Goal: Contribute content: Contribute content

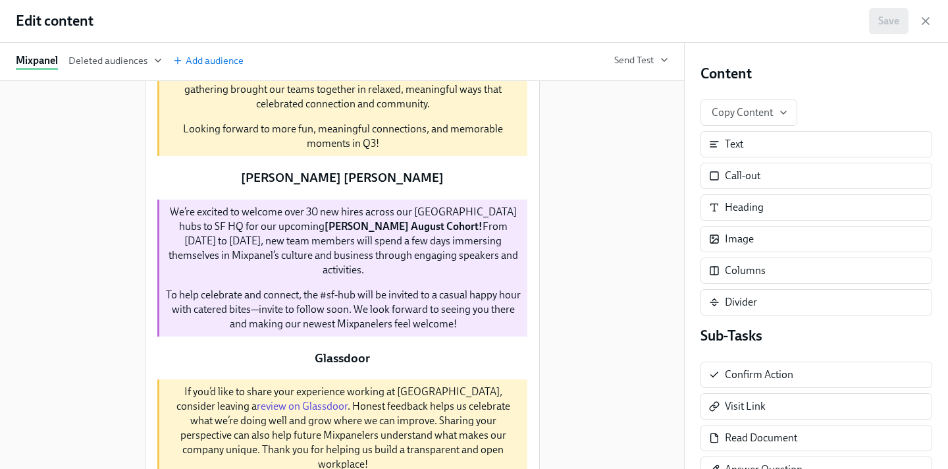
scroll to position [481, 0]
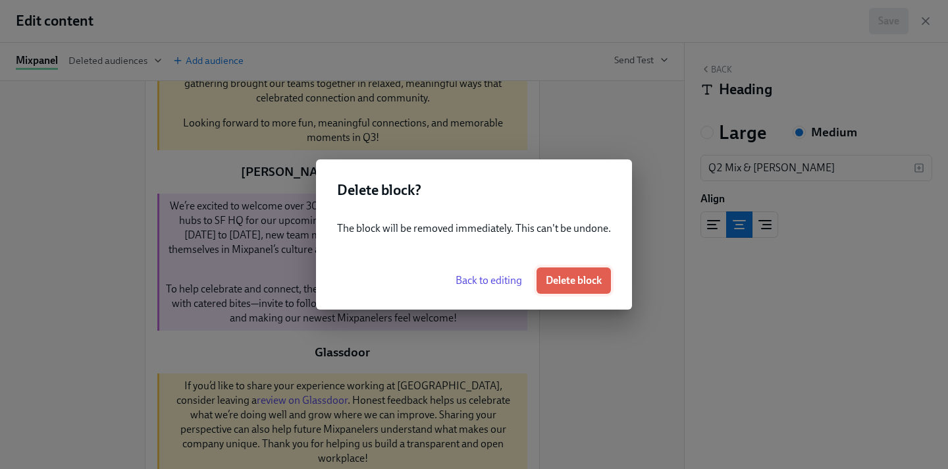
click at [591, 279] on span "Delete block" at bounding box center [574, 280] width 56 height 13
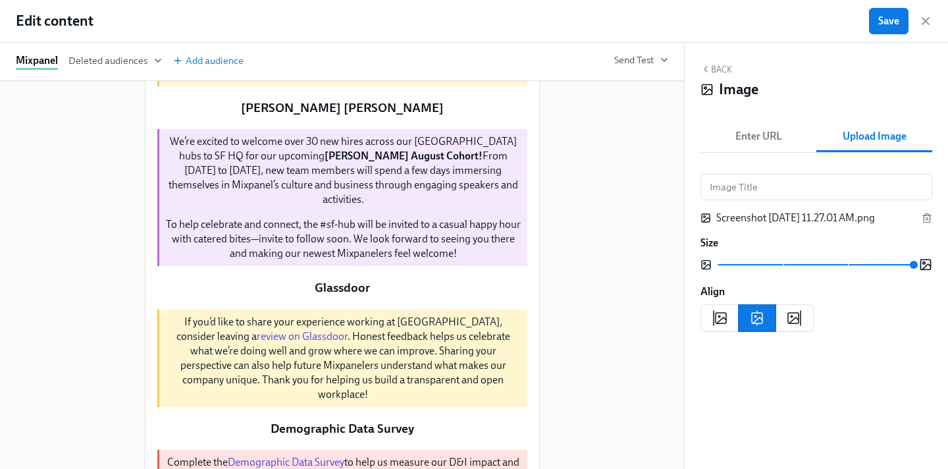
scroll to position [525, 0]
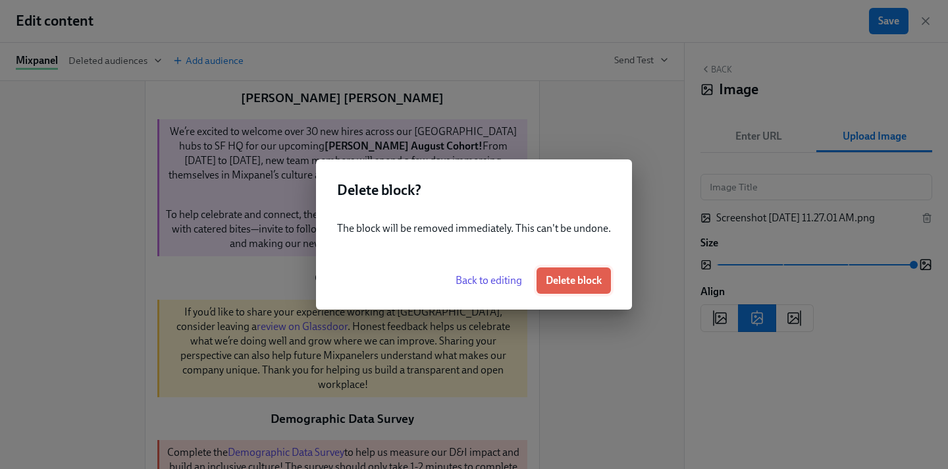
click at [587, 280] on span "Delete block" at bounding box center [574, 280] width 56 height 13
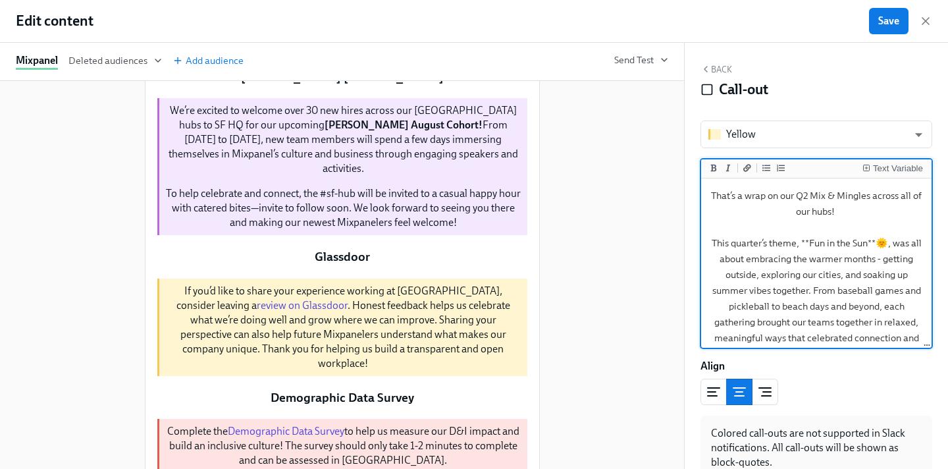
click at [506, 68] on div "Delete" at bounding box center [514, 63] width 24 height 10
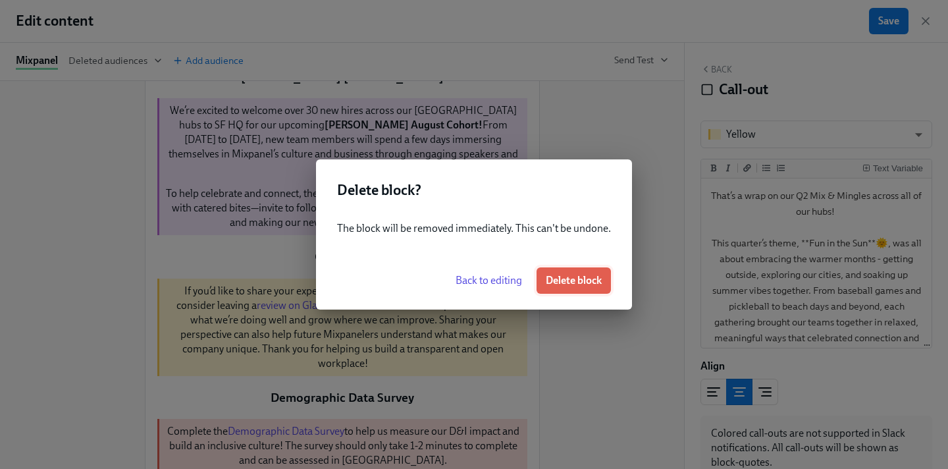
click at [587, 277] on span "Delete block" at bounding box center [574, 280] width 56 height 13
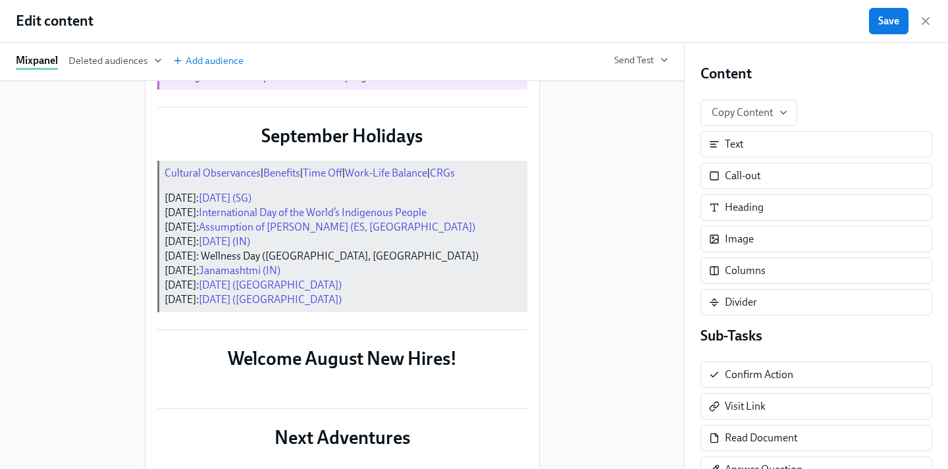
scroll to position [1044, 0]
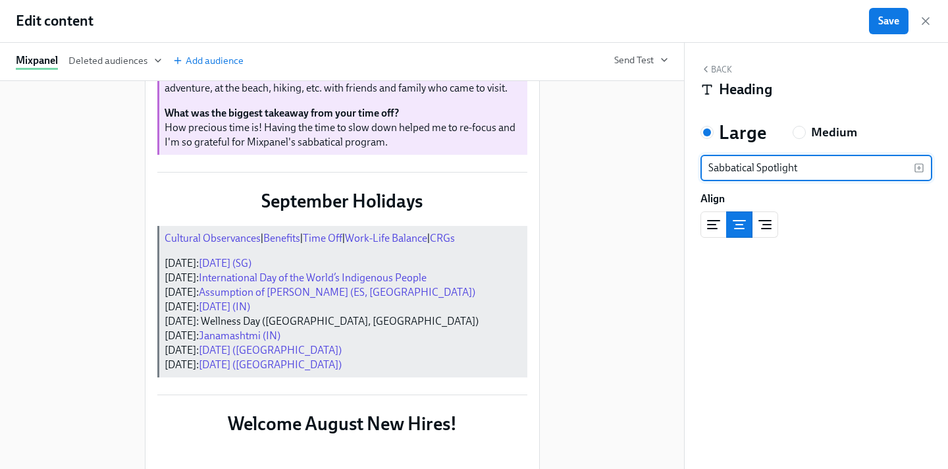
click at [736, 166] on input "Sabbatical Spotlight" at bounding box center [806, 168] width 213 height 26
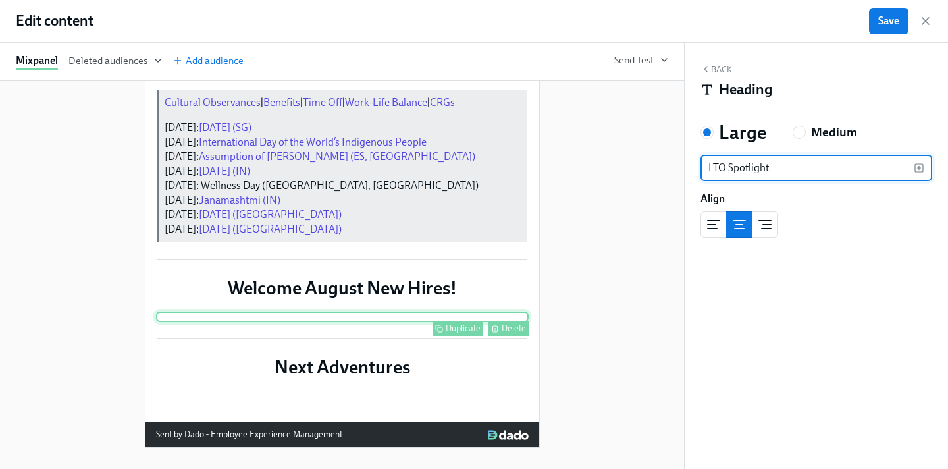
scroll to position [1849, 0]
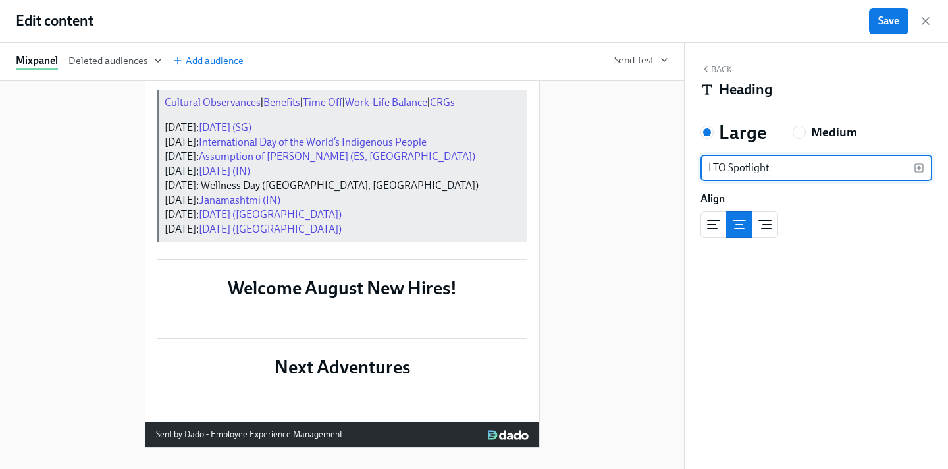
type input "LTO Spotlight"
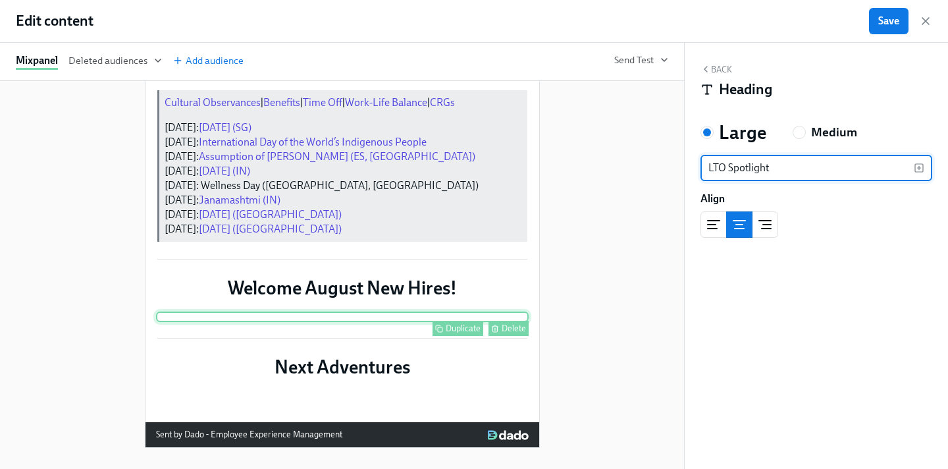
scroll to position [1851, 0]
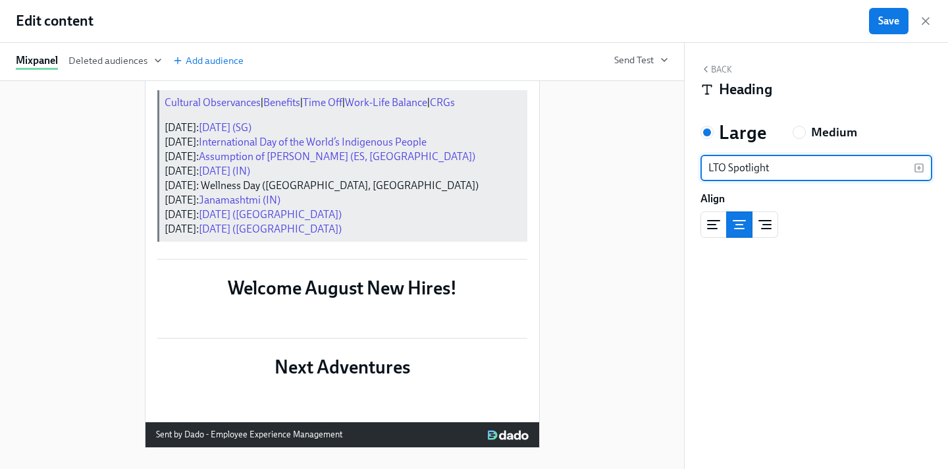
click at [599, 232] on div "Duplicate Delete Duplicate Delete Growth Cycle Duplicate Delete Please take som…" at bounding box center [342, 275] width 685 height 388
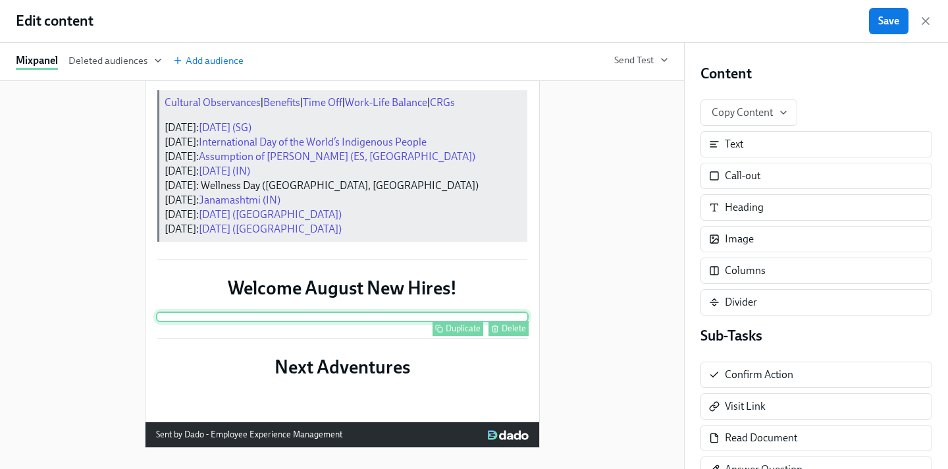
click at [398, 311] on div "Duplicate Delete" at bounding box center [342, 316] width 373 height 11
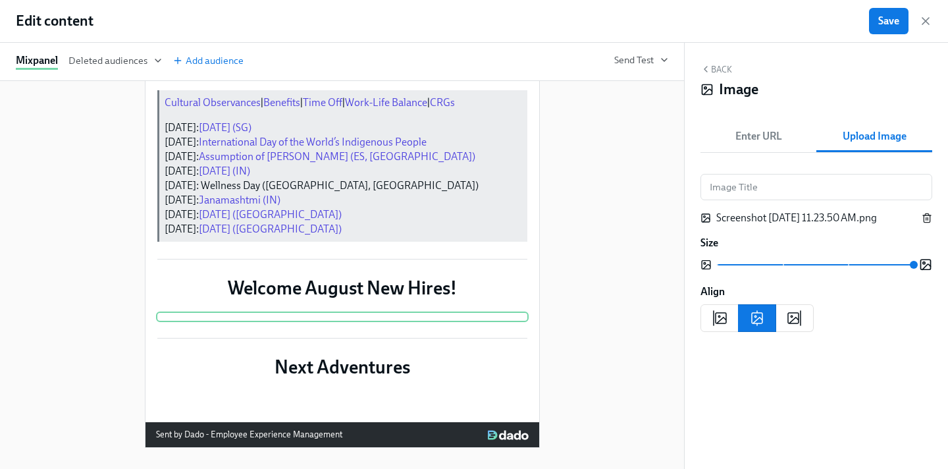
click at [929, 220] on icon "button" at bounding box center [927, 218] width 11 height 11
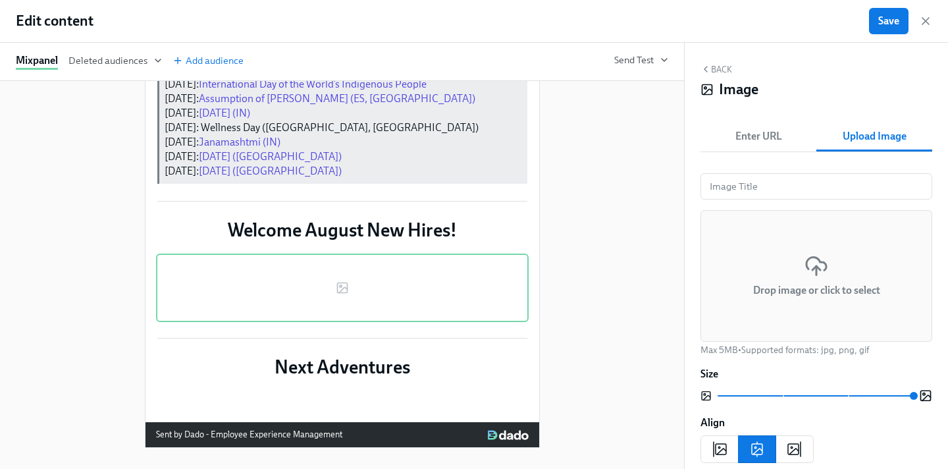
click at [808, 264] on icon at bounding box center [816, 266] width 24 height 24
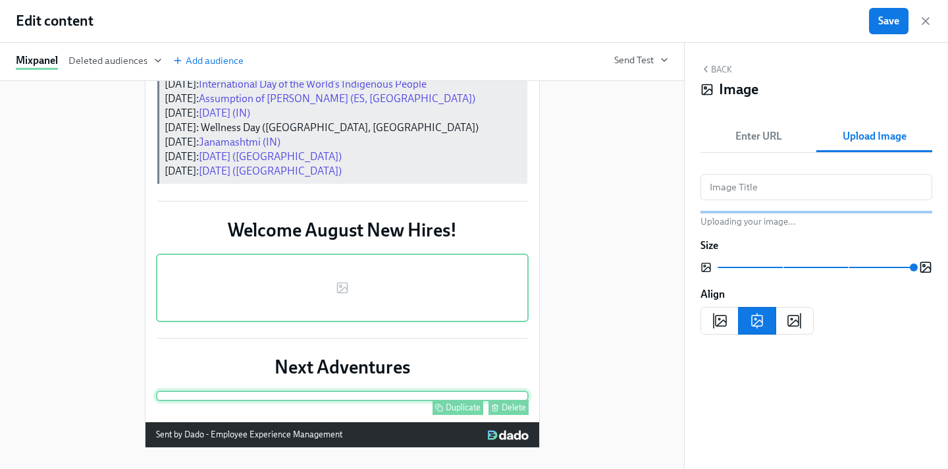
click at [338, 390] on div "Duplicate Delete" at bounding box center [342, 395] width 373 height 11
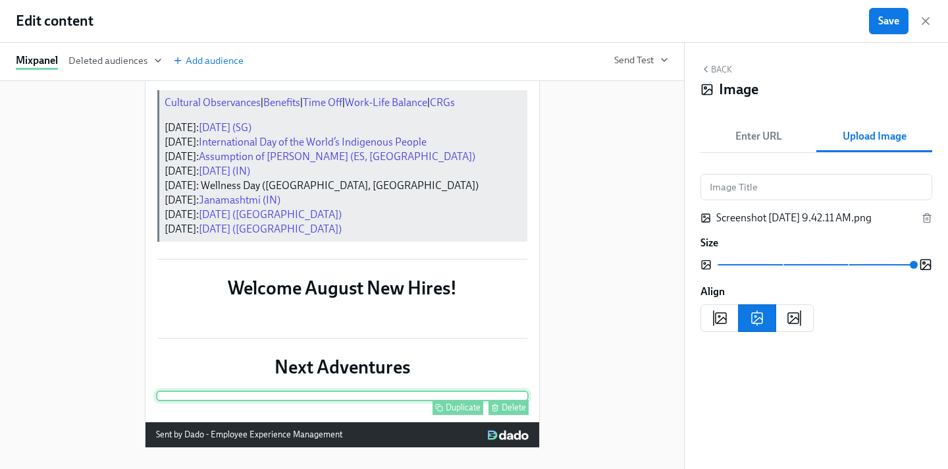
click at [369, 401] on div "Duplicate Delete" at bounding box center [342, 395] width 373 height 11
click at [930, 219] on icon "button" at bounding box center [927, 218] width 6 height 7
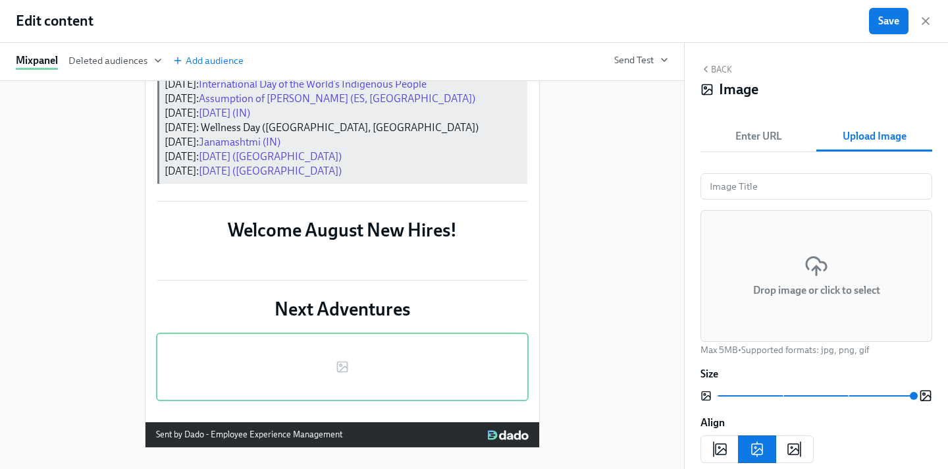
click at [816, 271] on icon at bounding box center [816, 270] width 0 height 9
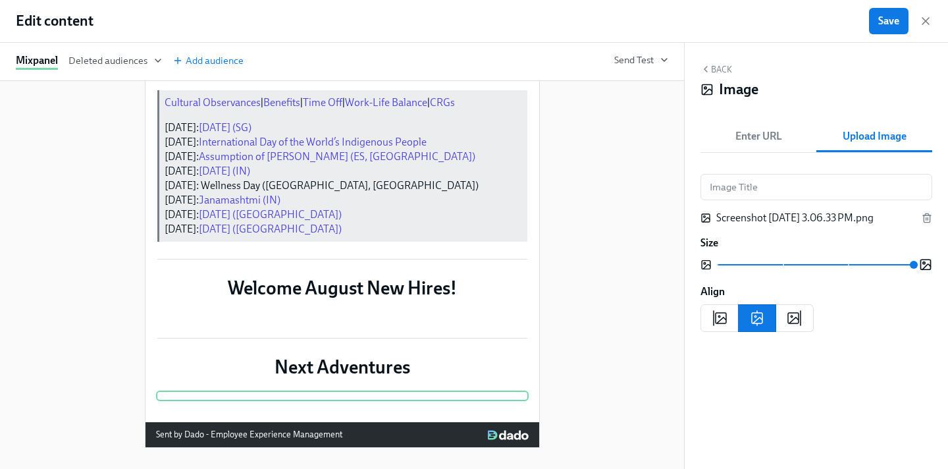
scroll to position [1592, 0]
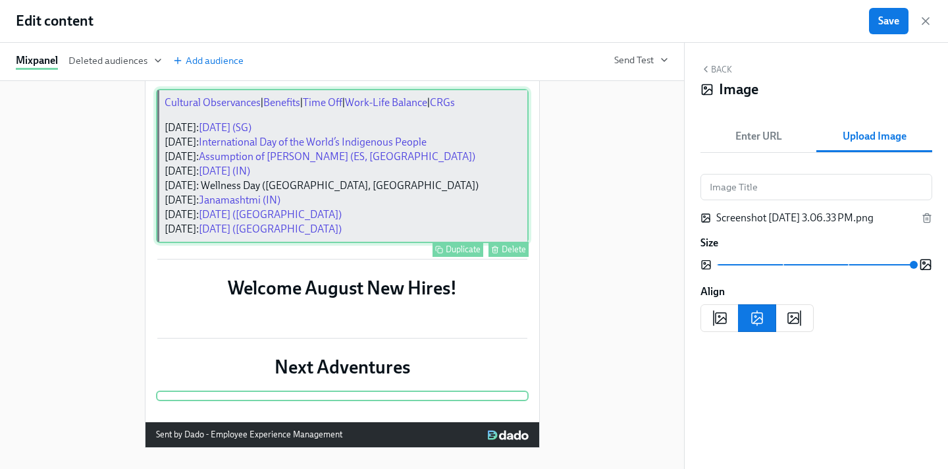
click at [389, 224] on div "Cultural Observances | Benefits | Time Off | Work-Life Balance | CRGs August 8:…" at bounding box center [342, 166] width 373 height 154
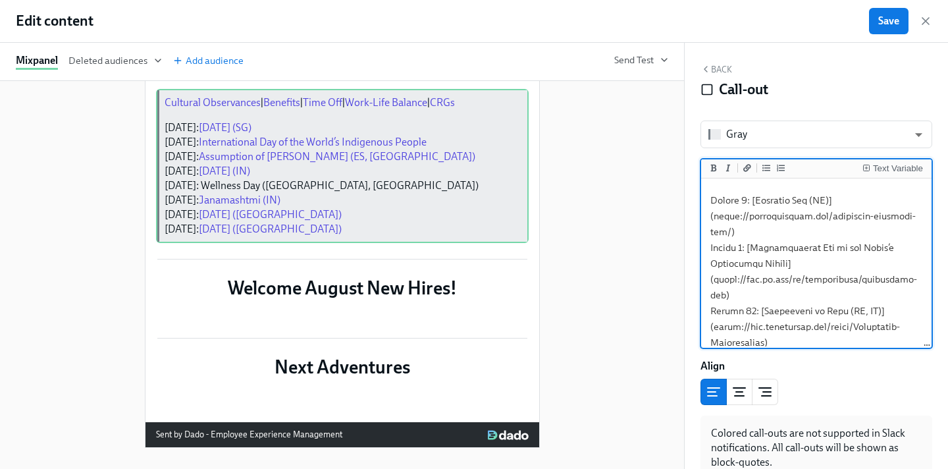
scroll to position [417, 0]
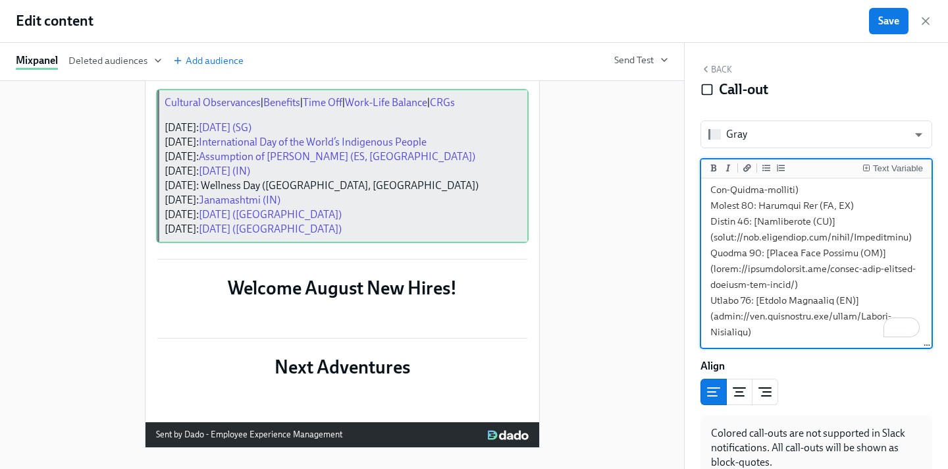
drag, startPoint x: 711, startPoint y: 203, endPoint x: 848, endPoint y: 403, distance: 242.5
click at [848, 404] on div "[PERSON_NAME] ​ Text Variable Align Colored call-outs are not supported in Slac…" at bounding box center [816, 299] width 232 height 359
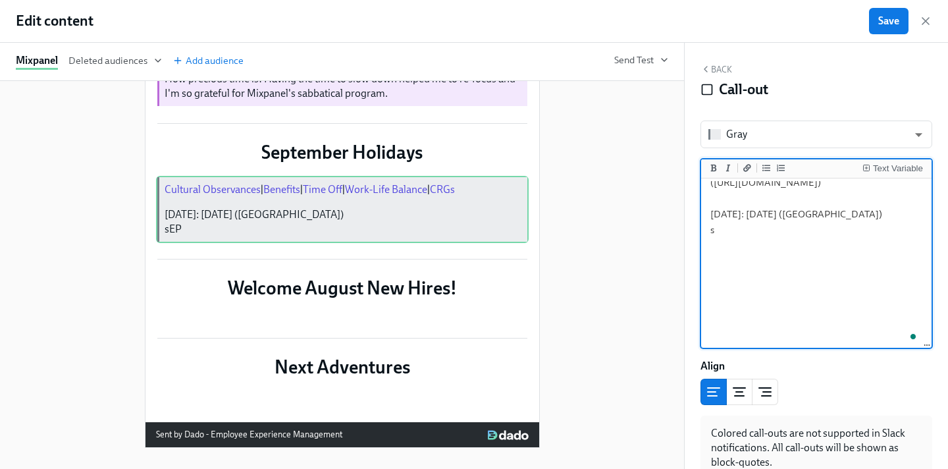
scroll to position [85, 0]
paste textarea "Catalan National Day"
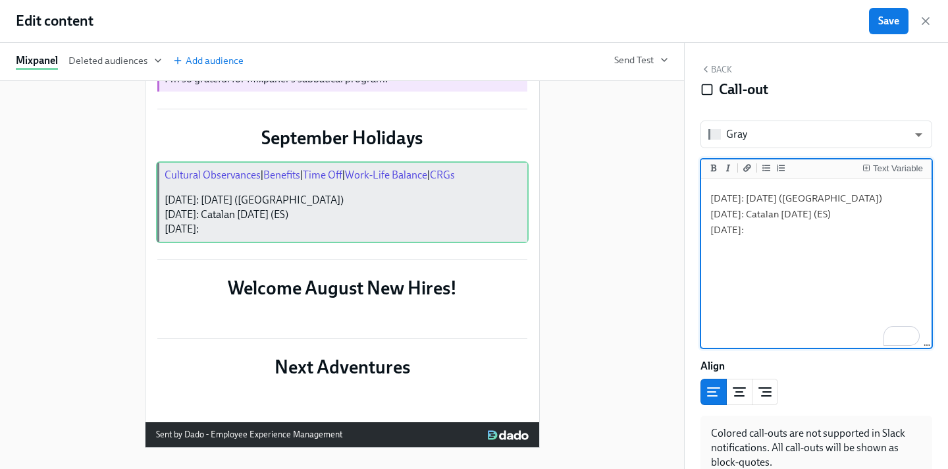
paste textarea "Mare de Déu de la Mercè"
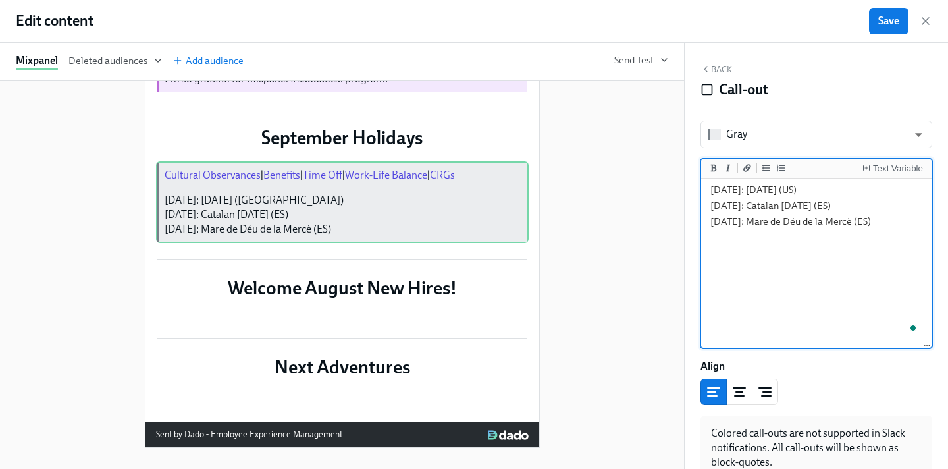
click at [887, 236] on textarea "[Cultural Observances](https://www.notion.so/Cultural-Observances-Holidays-95a7…" at bounding box center [816, 150] width 225 height 171
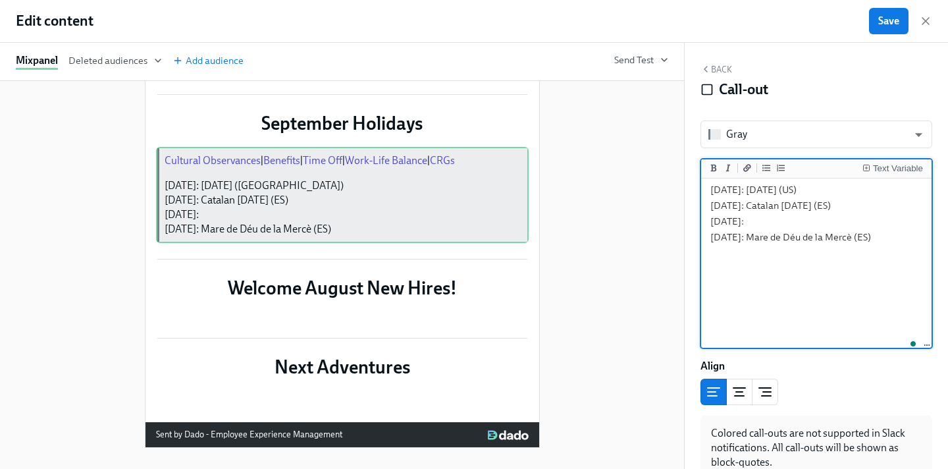
click at [768, 251] on textarea "[Cultural Observances](https://www.notion.so/Cultural-Observances-Holidays-95a7…" at bounding box center [816, 158] width 225 height 187
paste textarea "Rosh Hashanah"
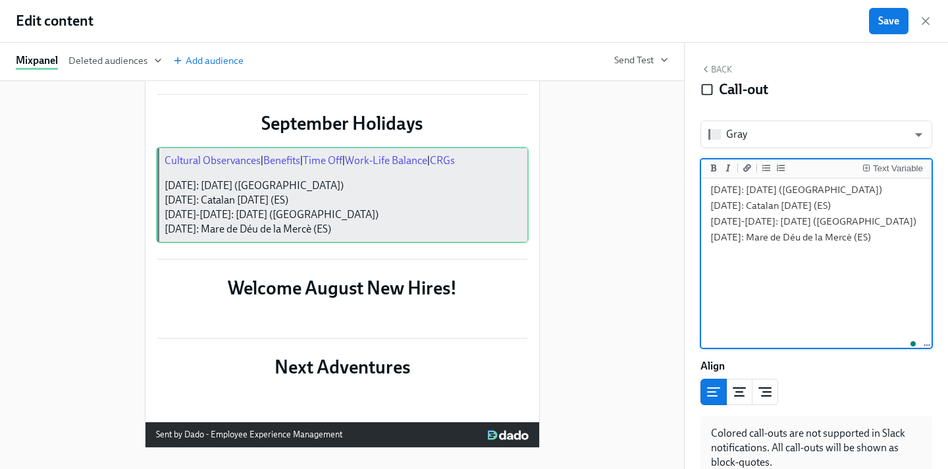
click at [872, 251] on textarea "[Cultural Observances](https://www.notion.so/Cultural-Observances-Holidays-95a7…" at bounding box center [816, 158] width 225 height 187
type textarea "[Cultural Observances](https://www.notion.so/Cultural-Observances-Holidays-95a7…"
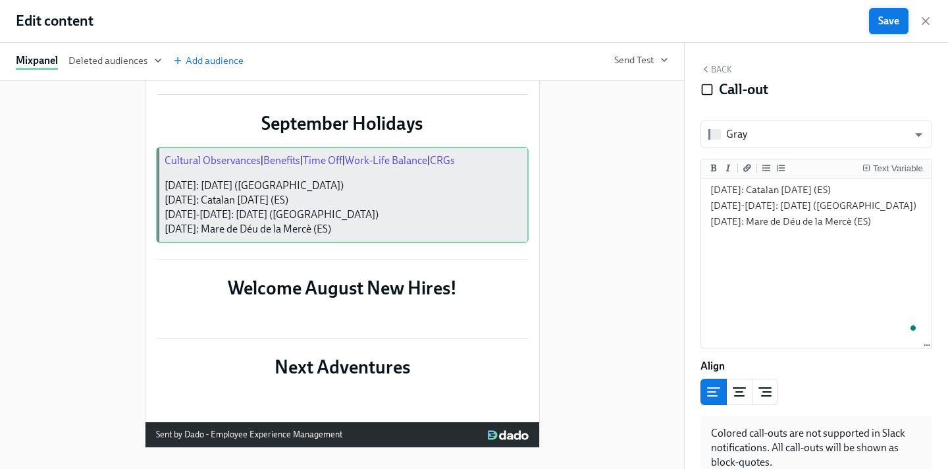
click at [875, 26] on button "Save" at bounding box center [889, 21] width 40 height 26
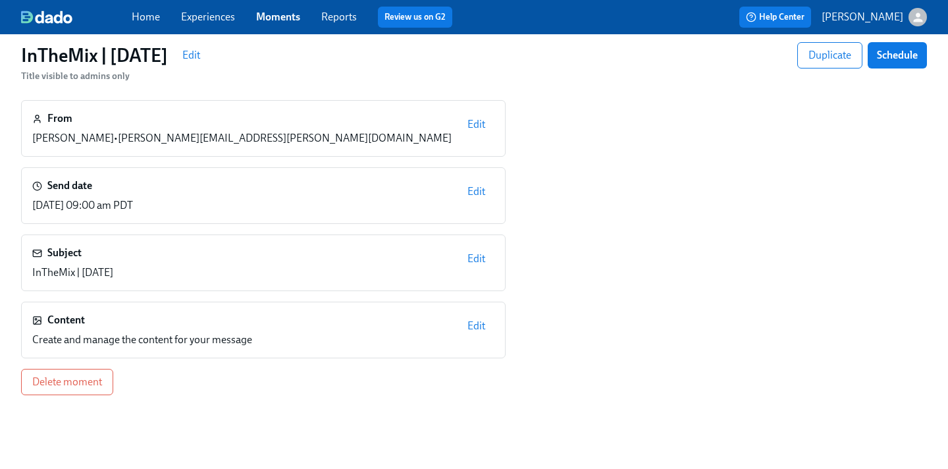
click at [469, 325] on span "Edit" at bounding box center [476, 325] width 18 height 13
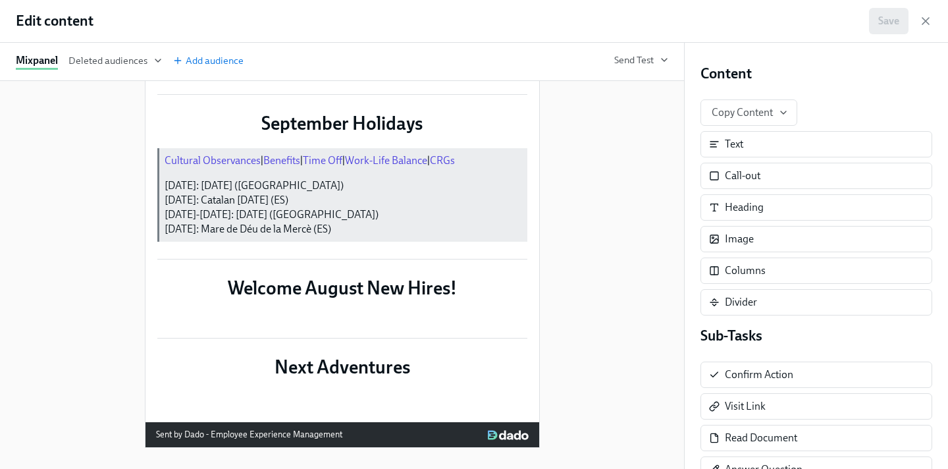
scroll to position [1638, 0]
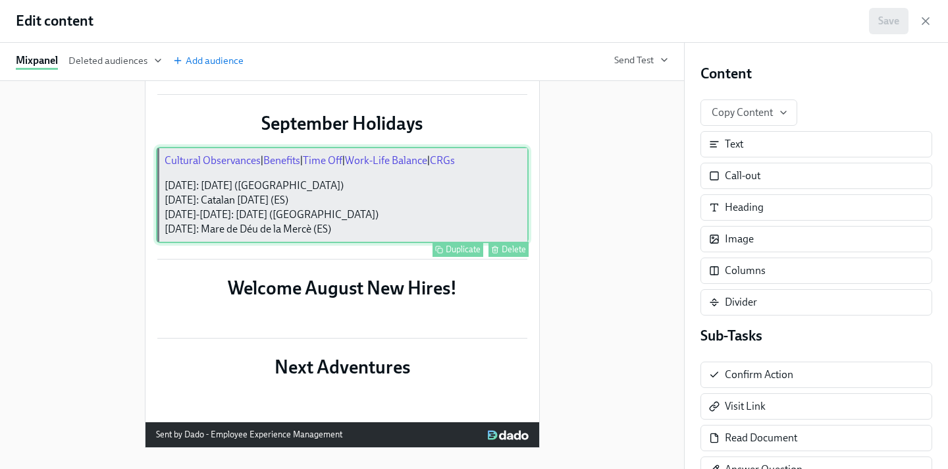
click at [392, 172] on div "Cultural Observances | Benefits | Time Off | Work-Life Balance | CRGs September…" at bounding box center [342, 195] width 373 height 96
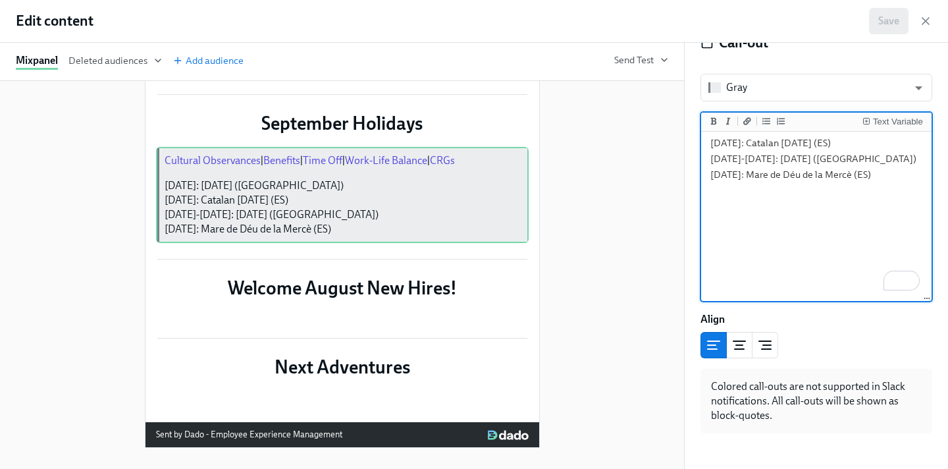
scroll to position [47, 0]
click at [849, 189] on textarea "[Cultural Observances](https://www.notion.so/Cultural-Observances-Holidays-95a7…" at bounding box center [816, 95] width 225 height 187
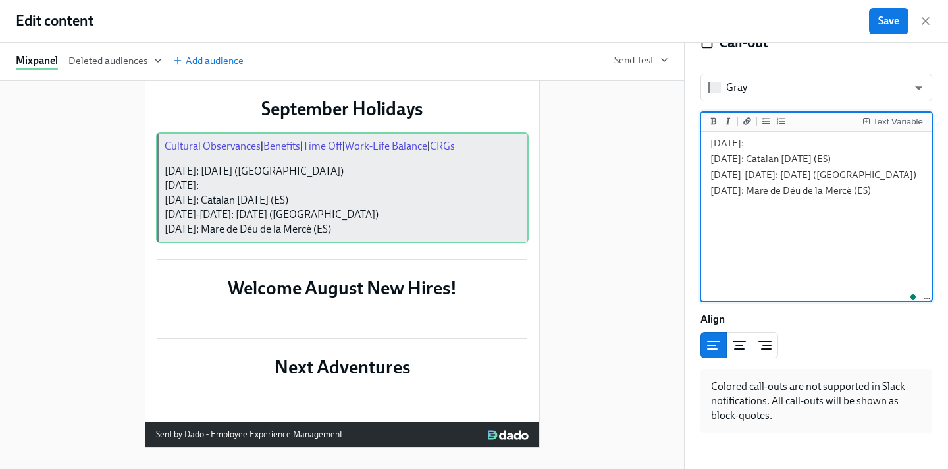
paste textarea "Independence Day (Observed)"
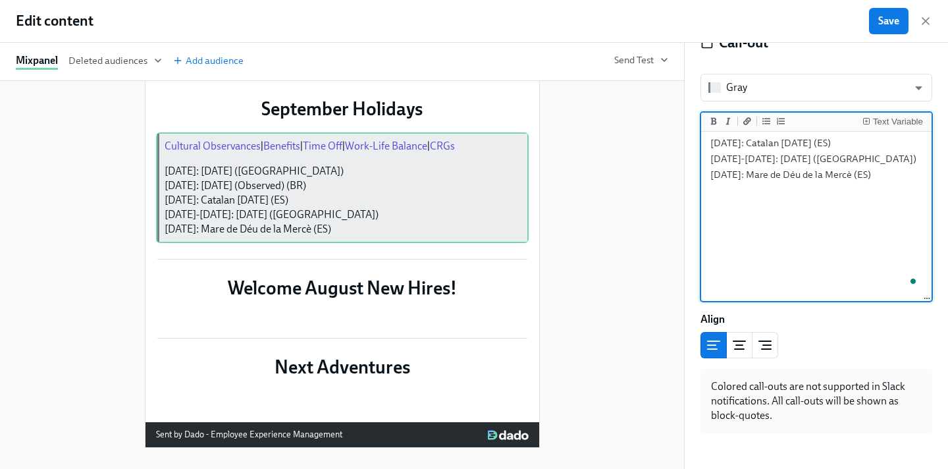
scroll to position [148, 0]
click at [890, 189] on textarea "[Cultural Observances](https://www.notion.so/Cultural-Observances-Holidays-95a7…" at bounding box center [816, 87] width 225 height 203
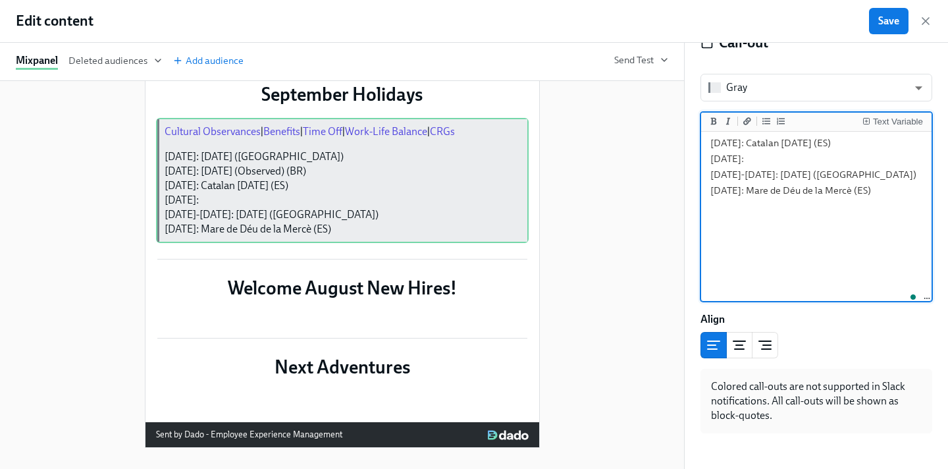
paste textarea "Independence Day"
click at [885, 201] on textarea "[Cultural Observances](https://www.notion.so/Cultural-Observances-Holidays-95a7…" at bounding box center [816, 92] width 225 height 219
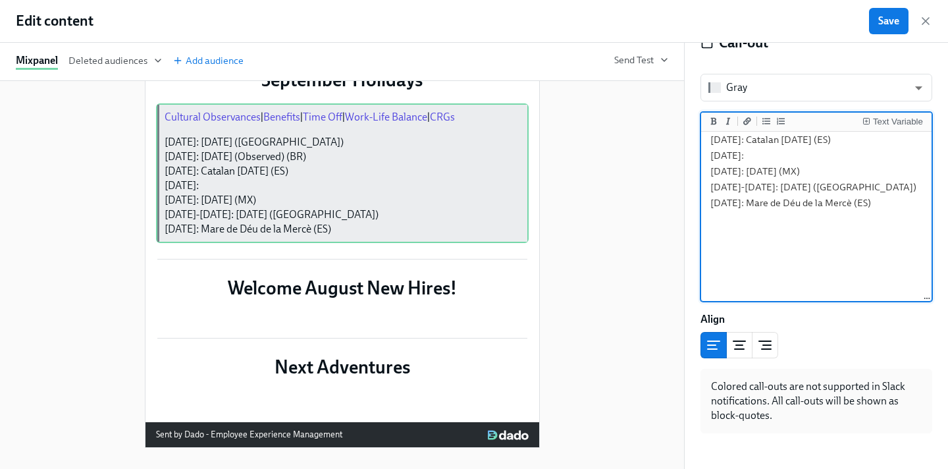
paste textarea "Respect for the Aged Day"
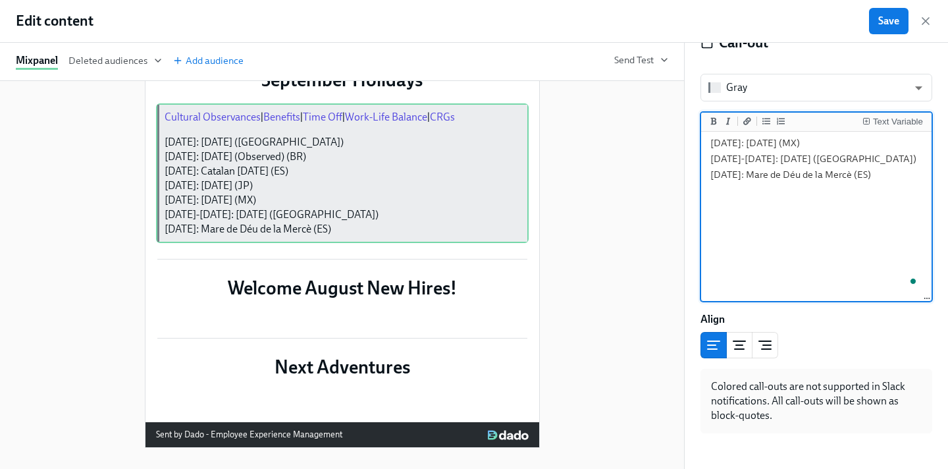
click at [884, 189] on textarea "[Cultural Observances](https://www.notion.so/Cultural-Observances-Holidays-95a7…" at bounding box center [816, 72] width 225 height 234
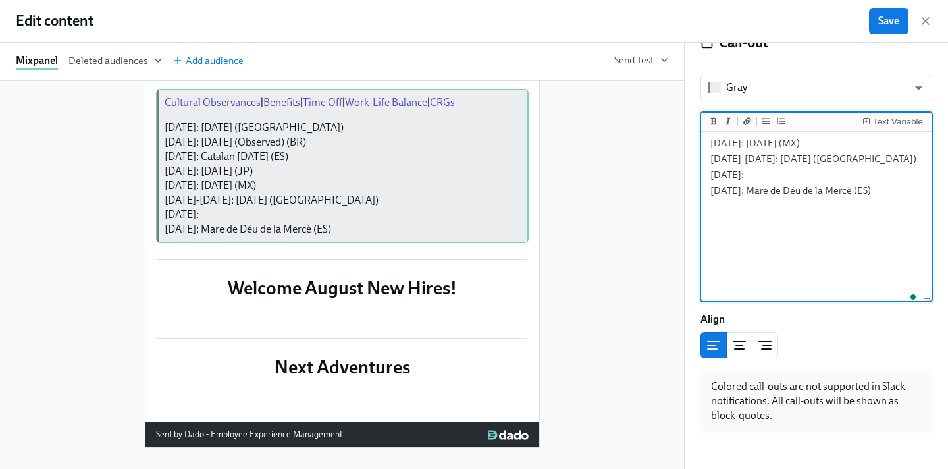
paste textarea "Autumnal Equinox"
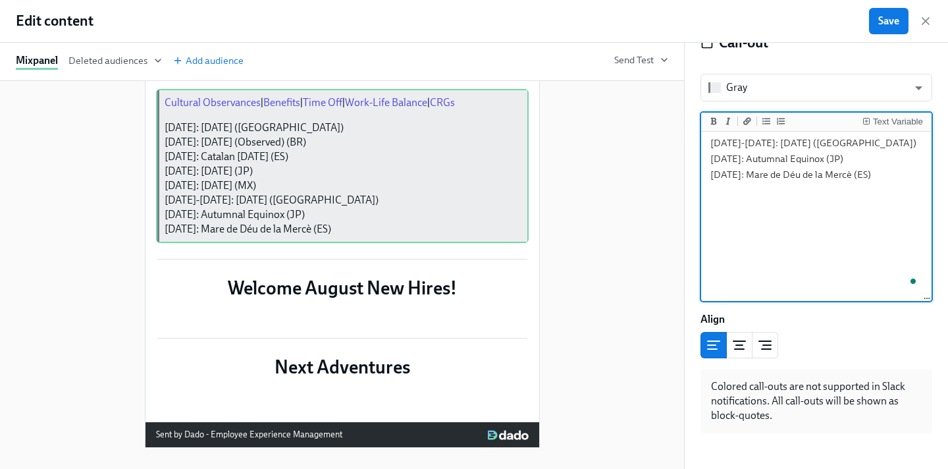
click at [890, 189] on textarea "[Cultural Observances](https://www.notion.so/Cultural-Observances-Holidays-95a7…" at bounding box center [816, 64] width 225 height 250
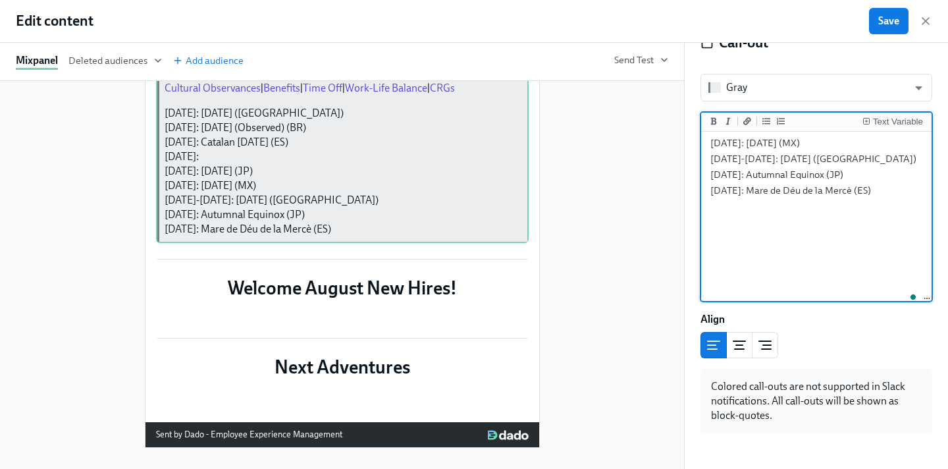
paste textarea "Heritage Month"
click at [773, 205] on textarea "[Cultural Observances](https://www.notion.so/Cultural-Observances-Holidays-95a7…" at bounding box center [816, 72] width 225 height 266
type textarea "[Cultural Observances](https://www.notion.so/Cultural-Observances-Holidays-95a7…"
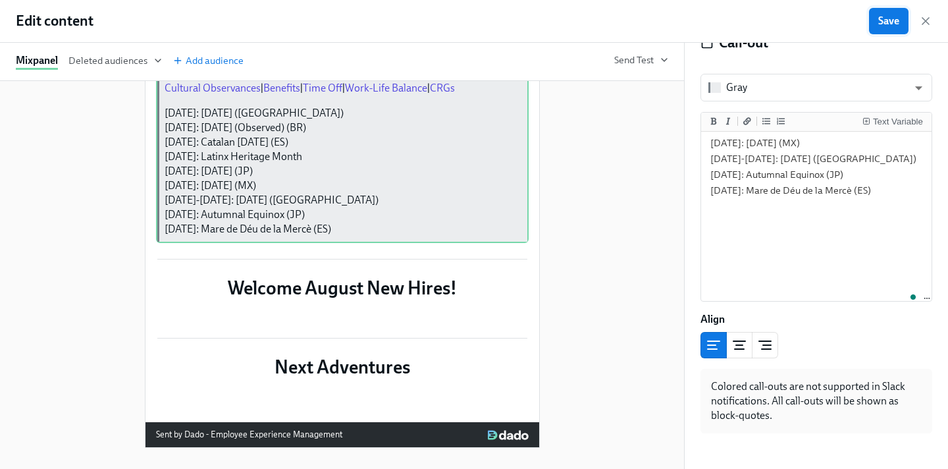
click at [881, 26] on span "Save" at bounding box center [888, 20] width 21 height 13
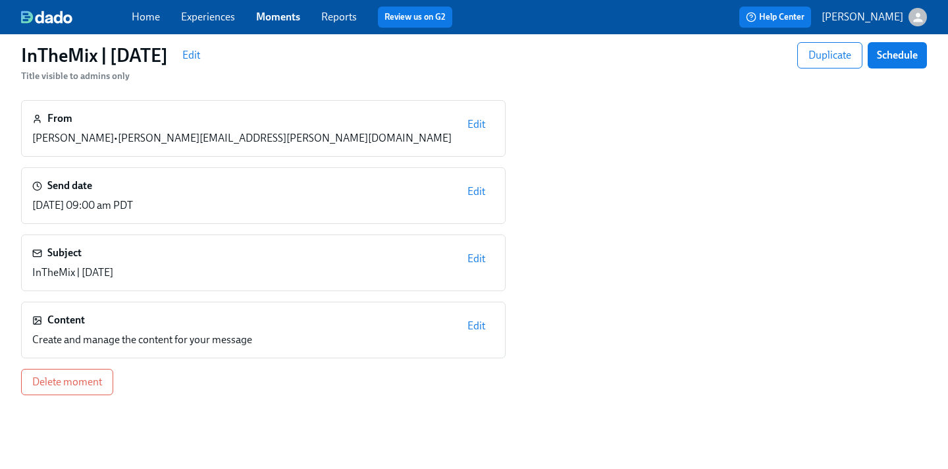
click at [477, 322] on span "Edit" at bounding box center [476, 325] width 18 height 13
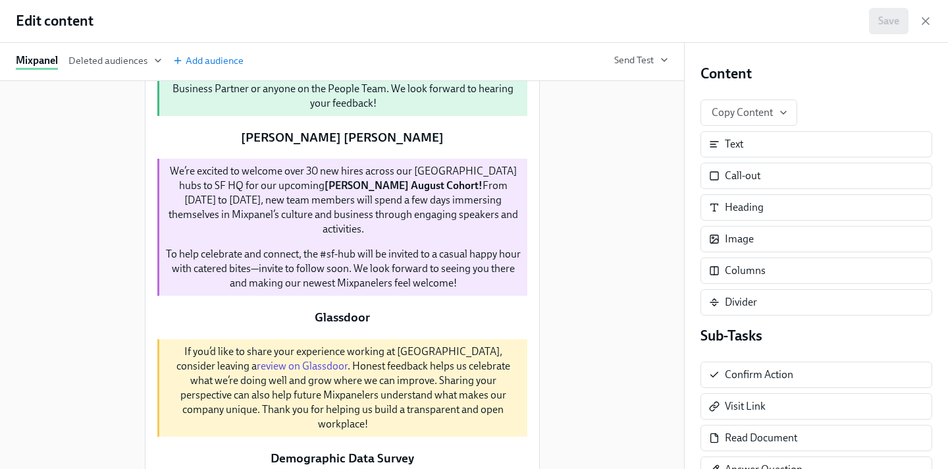
scroll to position [304, 0]
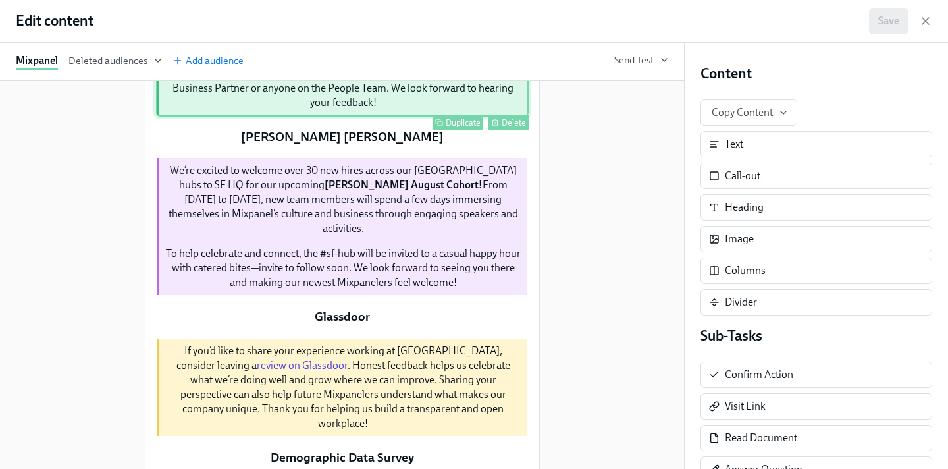
click at [469, 117] on div "Please take some time to give your honest opinion on how things are going. Your…" at bounding box center [342, 5] width 373 height 223
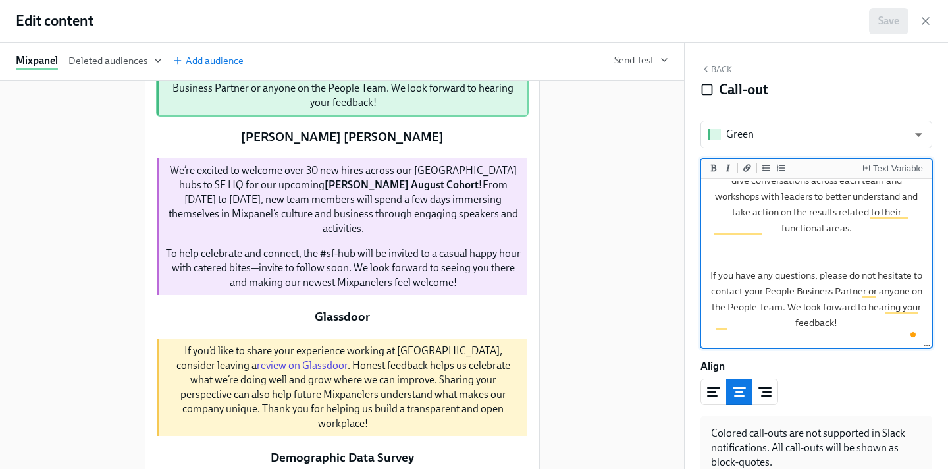
scroll to position [211, 0]
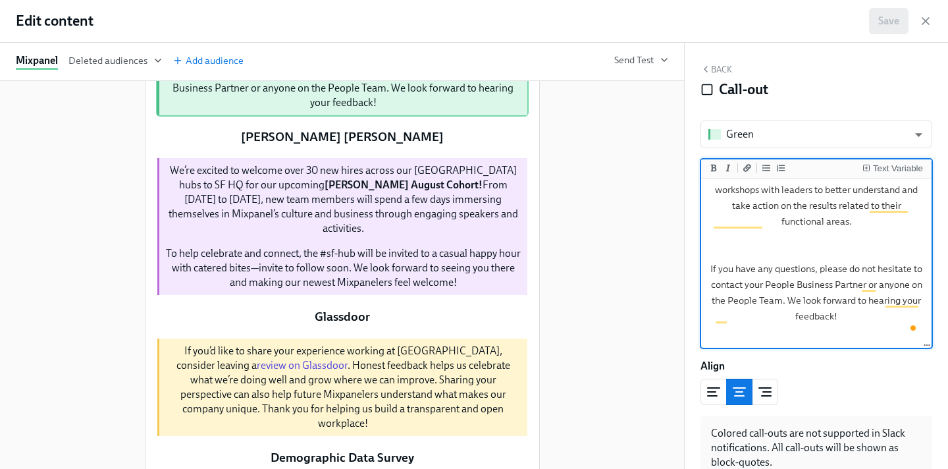
drag, startPoint x: 724, startPoint y: 297, endPoint x: 784, endPoint y: 386, distance: 107.7
click at [784, 386] on div "Green green ​ Text Variable Please take some time to give your honest opinion o…" at bounding box center [816, 299] width 232 height 359
type textarea "Please take some time to give your honest opinion on how things are going. Your…"
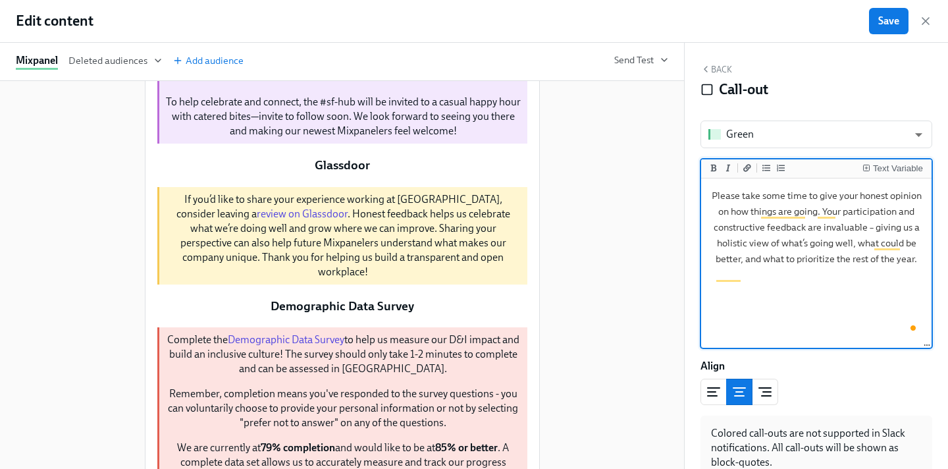
scroll to position [0, 0]
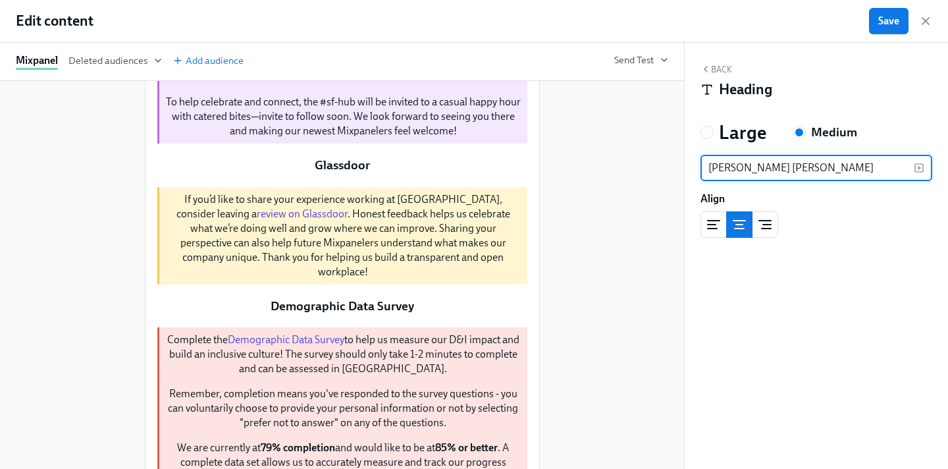
click at [793, 172] on input "MixOn August Cohort" at bounding box center [806, 168] width 213 height 26
type input "[PERSON_NAME] August Recap"
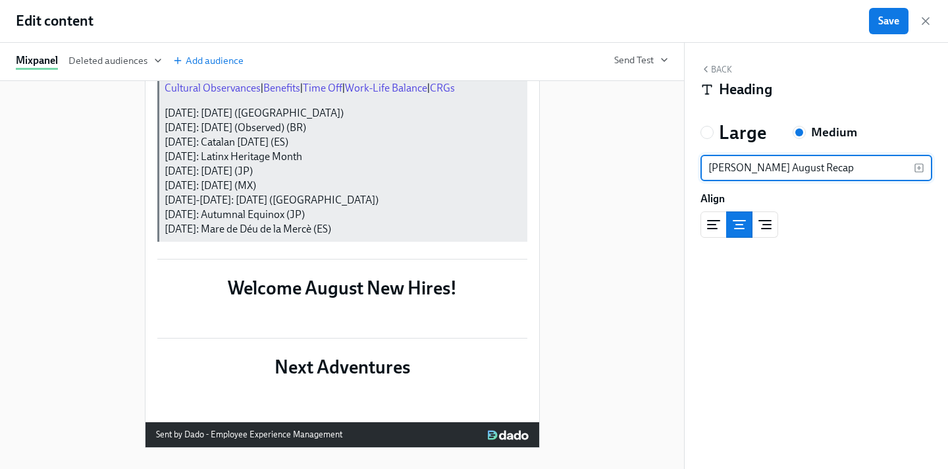
scroll to position [1410, 0]
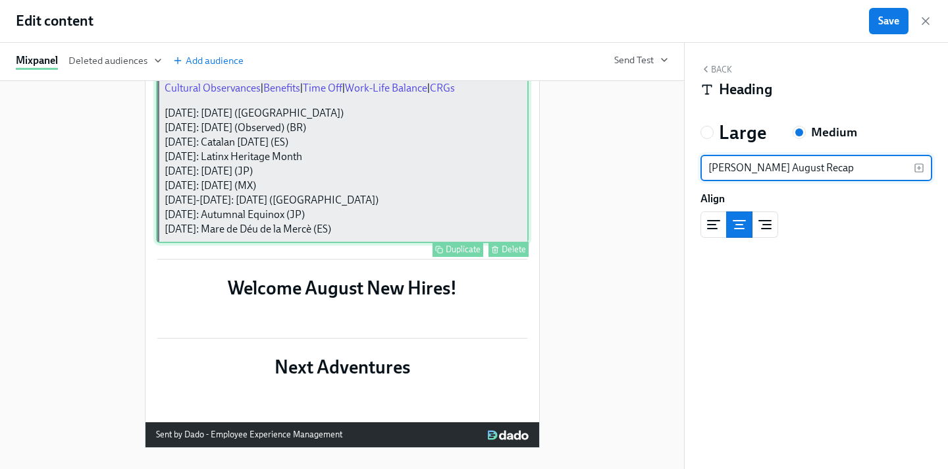
click at [357, 243] on div "Cultural Observances | Benefits | Time Off | Work-Life Balance | CRGs September…" at bounding box center [342, 158] width 373 height 169
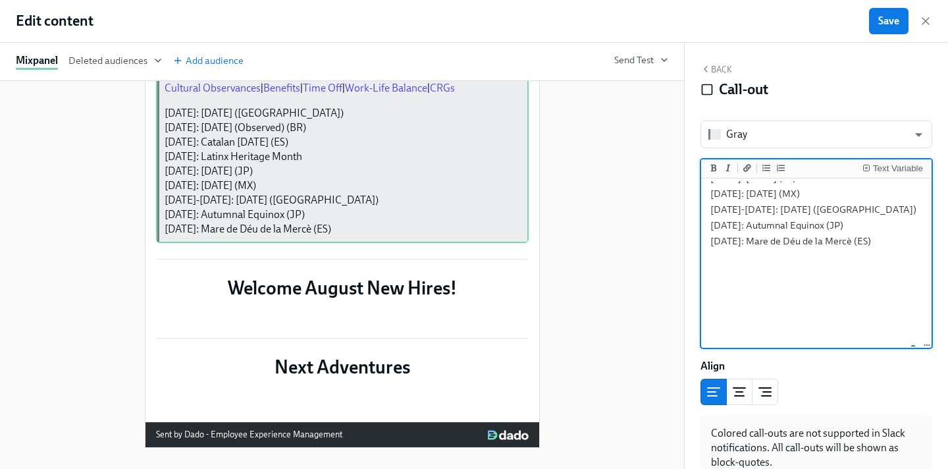
scroll to position [211, 0]
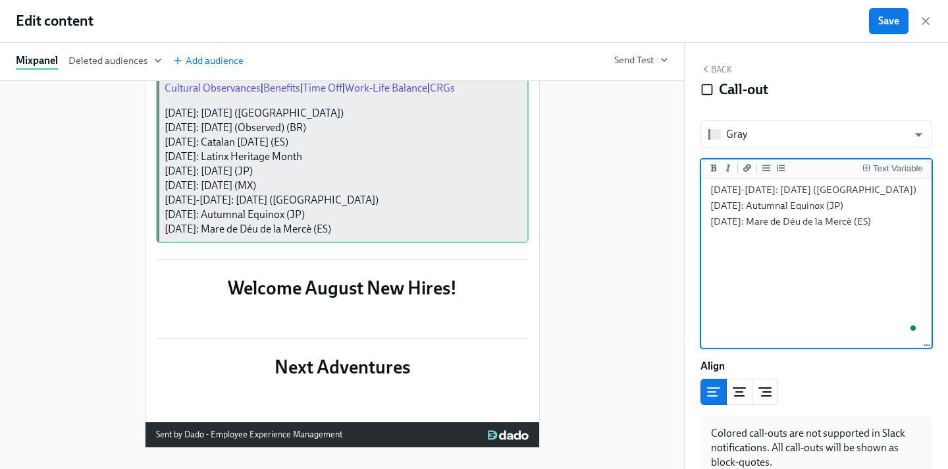
drag, startPoint x: 837, startPoint y: 206, endPoint x: 767, endPoint y: 206, distance: 69.8
click at [767, 206] on textarea "[Cultural Observances](https://www.notion.so/Cultural-Observances-Holidays-95a7…" at bounding box center [816, 103] width 225 height 266
click at [744, 171] on icon "Add a link" at bounding box center [747, 167] width 8 height 7
click at [846, 208] on textarea "[Cultural Observances](https://www.notion.so/Cultural-Observances-Holidays-95a7…" at bounding box center [816, 103] width 225 height 266
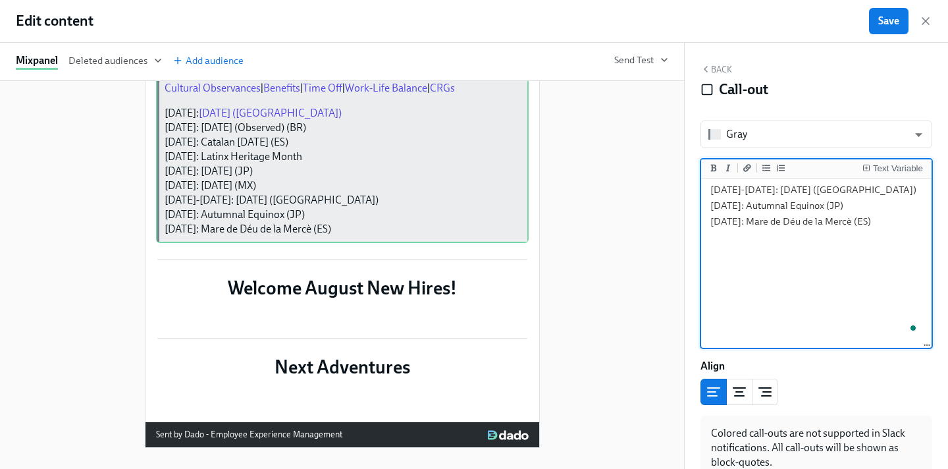
paste textarea "[URL][DOMAIN_NAME]"
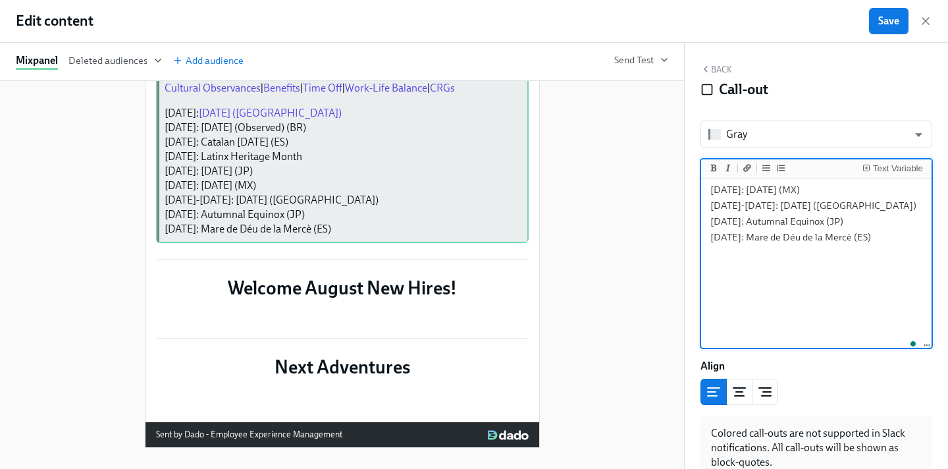
drag, startPoint x: 923, startPoint y: 235, endPoint x: 710, endPoint y: 238, distance: 212.7
click at [710, 238] on textarea "[Cultural Observances](https://www.notion.so/Cultural-Observances-Holidays-95a7…" at bounding box center [816, 111] width 225 height 282
click at [749, 169] on icon "Add a link" at bounding box center [747, 167] width 8 height 7
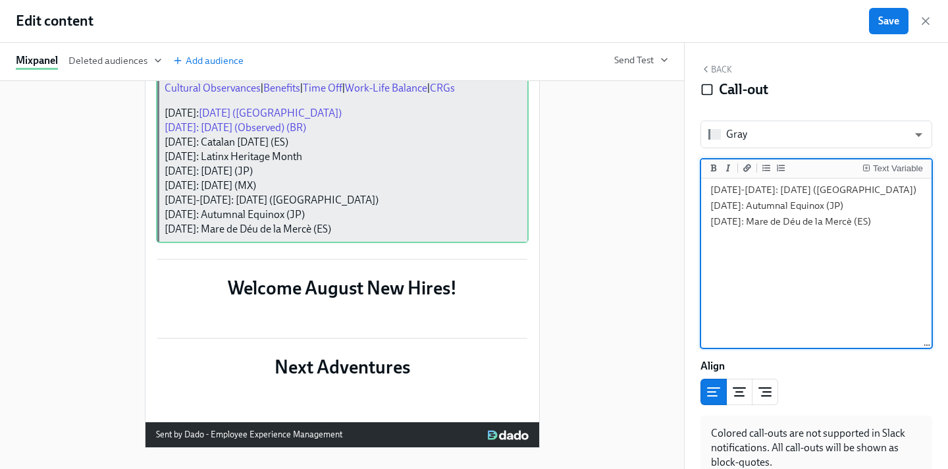
click at [737, 236] on textarea "[Cultural Observances](https://www.notion.so/Cultural-Observances-Holidays-95a7…" at bounding box center [816, 103] width 225 height 266
paste textarea "[URL][DOMAIN_NAME]"
drag, startPoint x: 885, startPoint y: 250, endPoint x: 708, endPoint y: 255, distance: 177.2
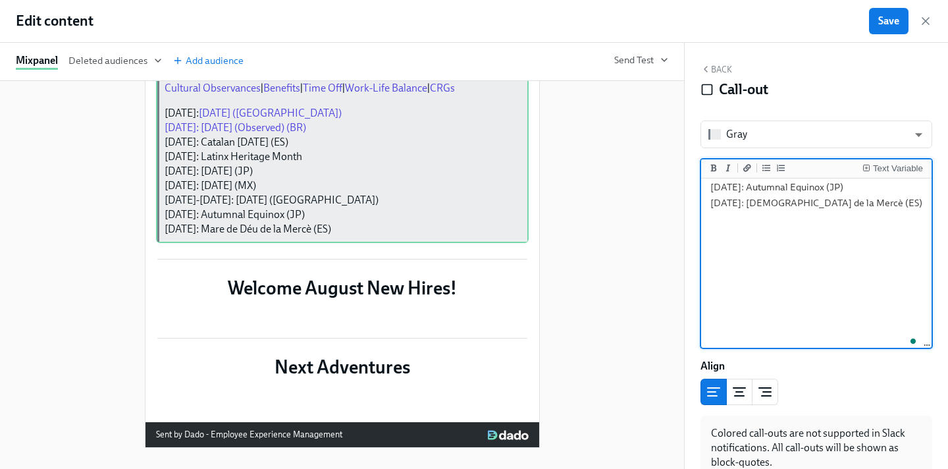
click at [708, 217] on textarea "[Cultural Observances](https://www.notion.so/Cultural-Observances-Holidays-95a7…" at bounding box center [816, 69] width 225 height 298
click at [747, 164] on icon "Add a link" at bounding box center [747, 168] width 8 height 8
click at [893, 217] on textarea "[Cultural Observances](https://www.notion.so/Cultural-Observances-Holidays-95a7…" at bounding box center [816, 69] width 225 height 298
paste textarea "[URL][DOMAIN_NAME]"
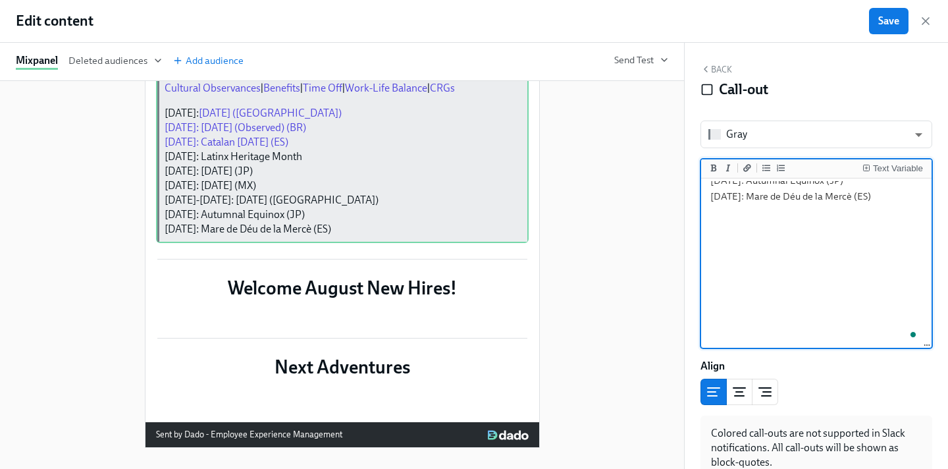
scroll to position [290, 0]
drag, startPoint x: 900, startPoint y: 270, endPoint x: 690, endPoint y: 274, distance: 210.0
click at [690, 274] on div "Back Call-out Gray gray ​ Text Variable [Cultural Observances](https://www.noti…" at bounding box center [816, 256] width 263 height 426
click at [751, 167] on icon "Add a link" at bounding box center [747, 168] width 8 height 8
click at [914, 204] on textarea "[Cultural Observances](https://www.notion.so/Cultural-Observances-Holidays-95a7…" at bounding box center [816, 47] width 225 height 313
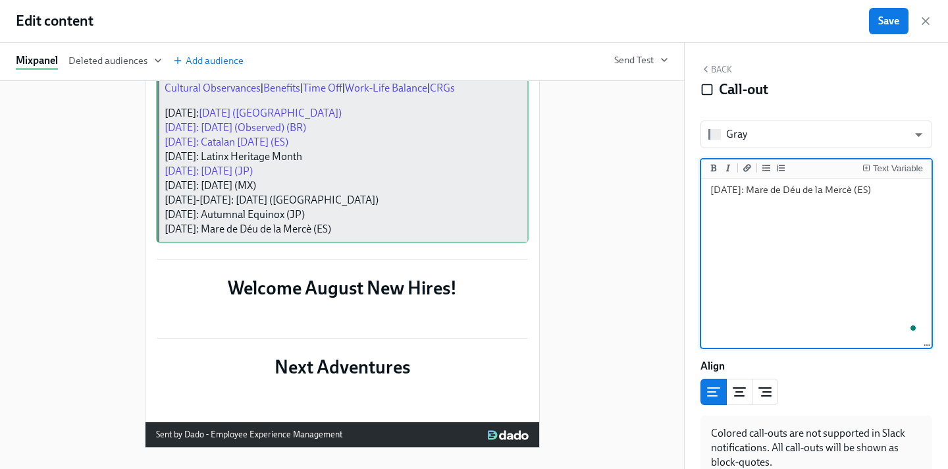
click at [914, 204] on textarea "[Cultural Observances](https://www.notion.so/Cultural-Observances-Holidays-95a7…" at bounding box center [816, 47] width 225 height 313
paste textarea "[URL][DOMAIN_NAME]"
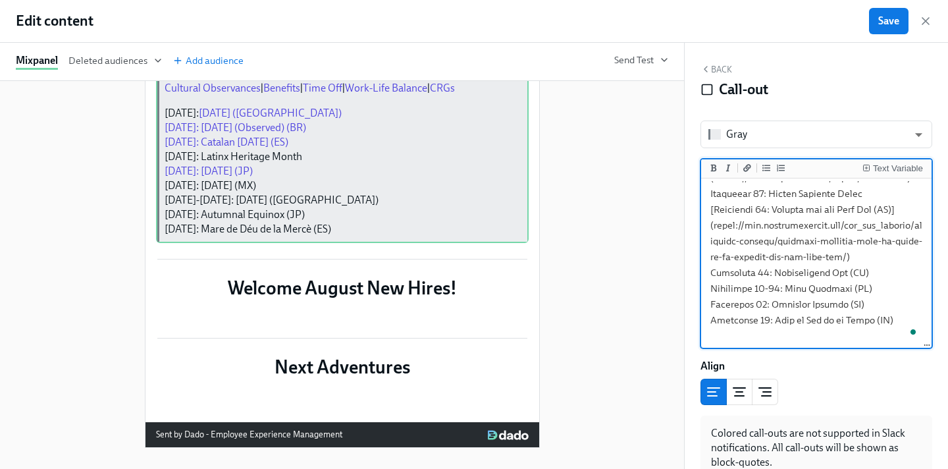
scroll to position [338, 0]
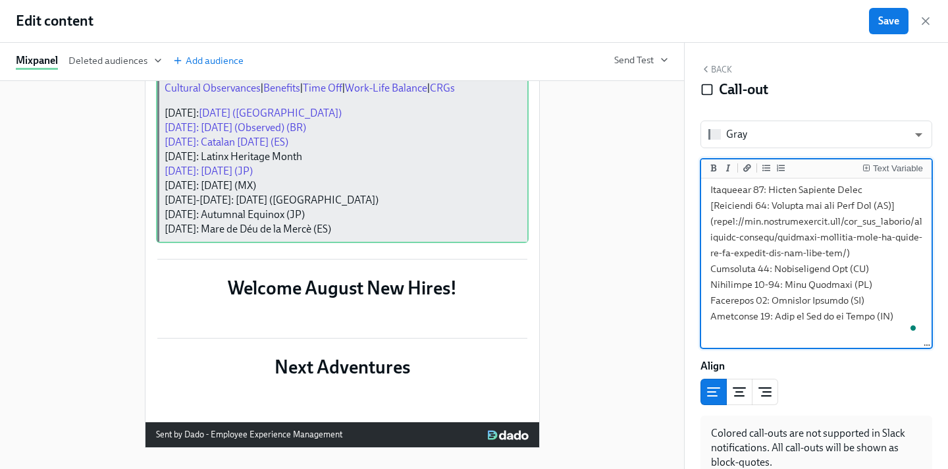
drag, startPoint x: 880, startPoint y: 288, endPoint x: 773, endPoint y: 288, distance: 107.3
click at [773, 288] on textarea "To enrich screen reader interactions, please activate Accessibility in Grammarl…" at bounding box center [816, 86] width 225 height 487
click at [747, 167] on icon "Add a link" at bounding box center [747, 167] width 8 height 7
click at [891, 288] on textarea "To enrich screen reader interactions, please activate Accessibility in Grammarl…" at bounding box center [816, 86] width 225 height 487
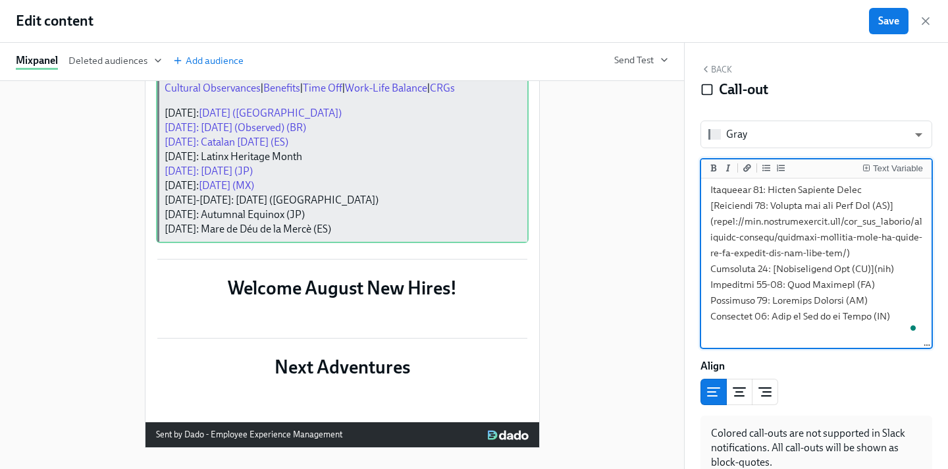
paste textarea "[URL][DOMAIN_NAME]"
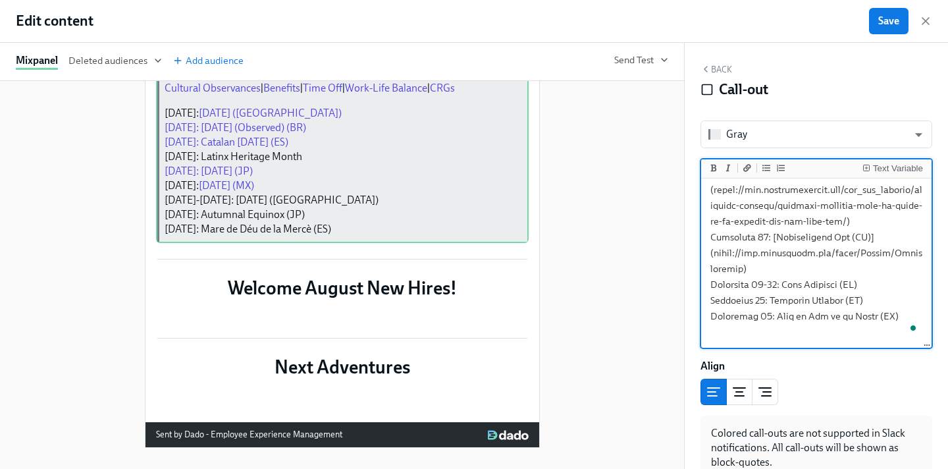
drag, startPoint x: 873, startPoint y: 302, endPoint x: 706, endPoint y: 303, distance: 167.2
click at [705, 302] on textarea "To enrich screen reader interactions, please activate Accessibility in Grammarl…" at bounding box center [816, 71] width 225 height 519
click at [747, 167] on icon "Add a link" at bounding box center [747, 168] width 8 height 8
click at [888, 302] on textarea "To enrich screen reader interactions, please activate Accessibility in Grammarl…" at bounding box center [816, 71] width 225 height 519
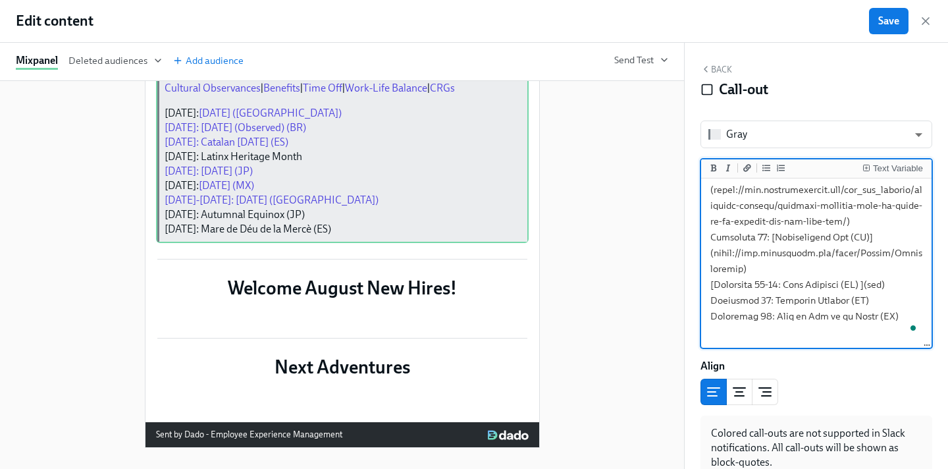
paste textarea "[URL][DOMAIN_NAME]"
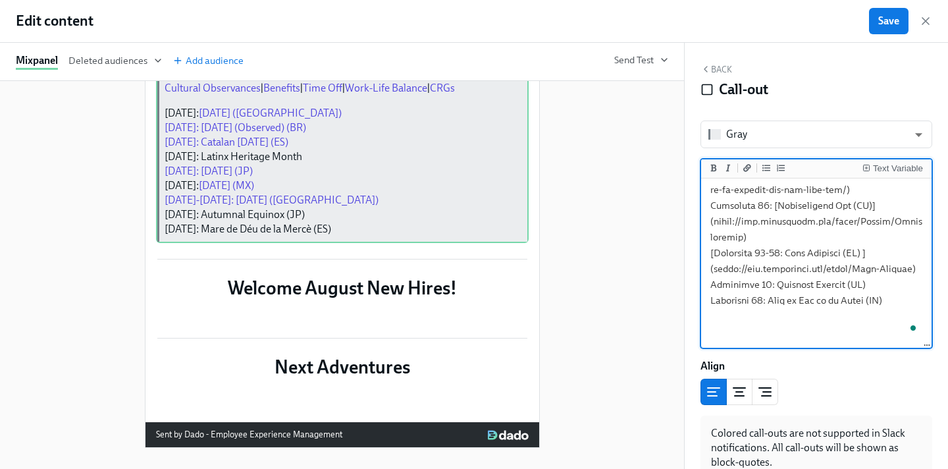
drag, startPoint x: 878, startPoint y: 317, endPoint x: 700, endPoint y: 324, distance: 177.9
click at [700, 324] on div "Back Call-out [PERSON_NAME] ​ Text Variable Align Colored call-outs are not sup…" at bounding box center [816, 256] width 263 height 426
type textarea "[Cultural Observances]([URL][DOMAIN_NAME]) | [Benefits]([URL][DOMAIN_NAME]) | […"
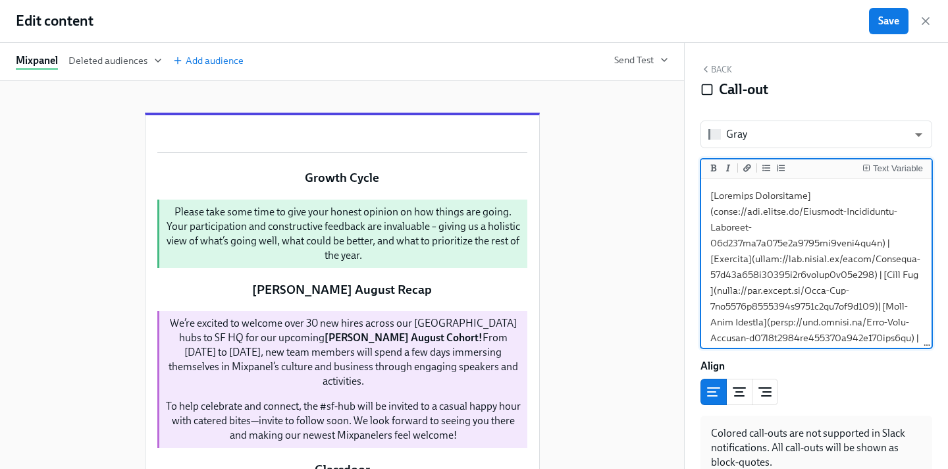
scroll to position [401, 0]
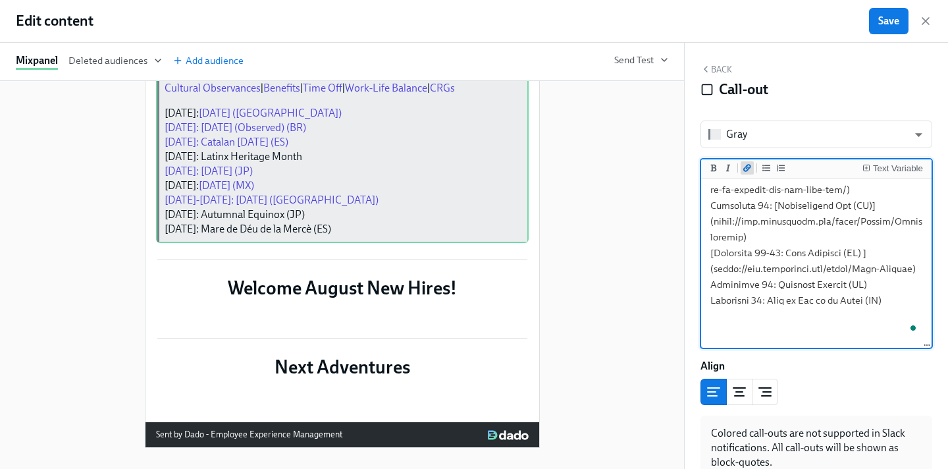
click at [745, 167] on icon "Add a link" at bounding box center [747, 168] width 8 height 8
click at [883, 315] on textarea "To enrich screen reader interactions, please activate Accessibility in Grammarl…" at bounding box center [816, 47] width 225 height 535
paste textarea "[URL][DOMAIN_NAME][DATE]"
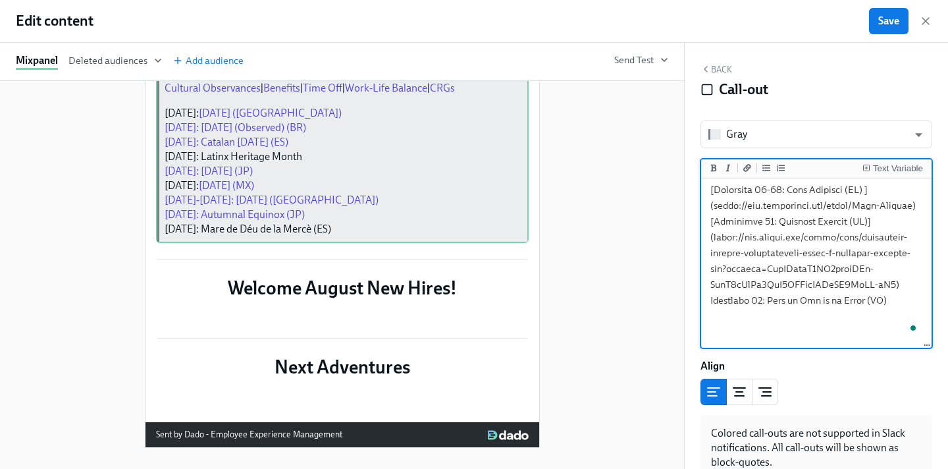
scroll to position [4, 0]
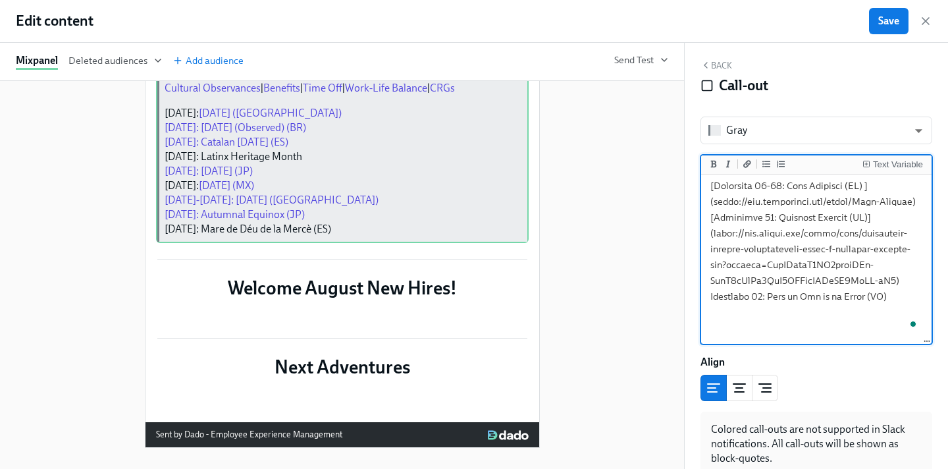
drag, startPoint x: 900, startPoint y: 331, endPoint x: 680, endPoint y: 330, distance: 219.9
click at [680, 330] on div "Mixpanel Deleted audiences Add audience Send Test Duplicate Delete Duplicate De…" at bounding box center [474, 256] width 948 height 426
click at [744, 167] on icon "Add a link" at bounding box center [747, 163] width 8 height 7
click at [910, 311] on textarea "To enrich screen reader interactions, please activate Accessibility in Grammarl…" at bounding box center [816, 12] width 225 height 598
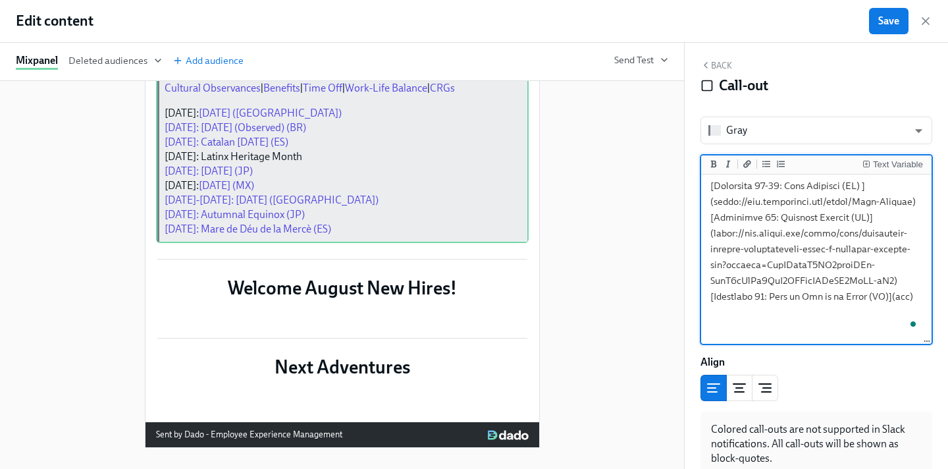
paste textarea "[URL][DOMAIN_NAME]"
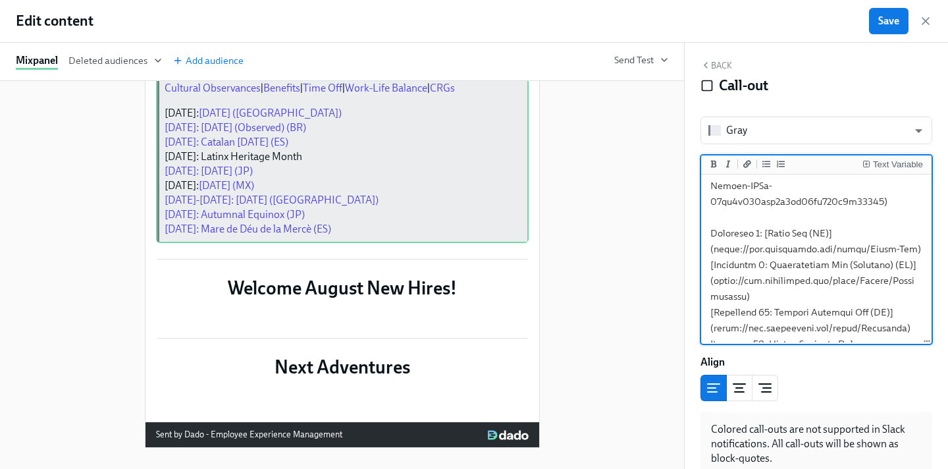
scroll to position [165, 0]
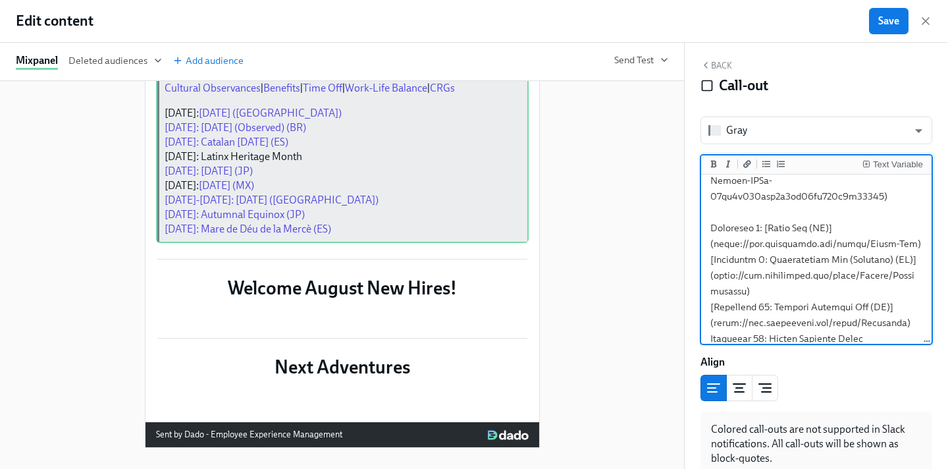
drag, startPoint x: 905, startPoint y: 244, endPoint x: 714, endPoint y: 238, distance: 190.4
click at [714, 238] on textarea "To enrich screen reader interactions, please activate Accessibility in Grammarl…" at bounding box center [816, 306] width 225 height 629
click at [853, 241] on textarea "To enrich screen reader interactions, please activate Accessibility in Grammarl…" at bounding box center [816, 306] width 225 height 629
drag, startPoint x: 910, startPoint y: 246, endPoint x: 693, endPoint y: 248, distance: 217.9
click at [691, 249] on div "Back Call-out [PERSON_NAME] ​ Text Variable Align Colored call-outs are not sup…" at bounding box center [816, 256] width 263 height 426
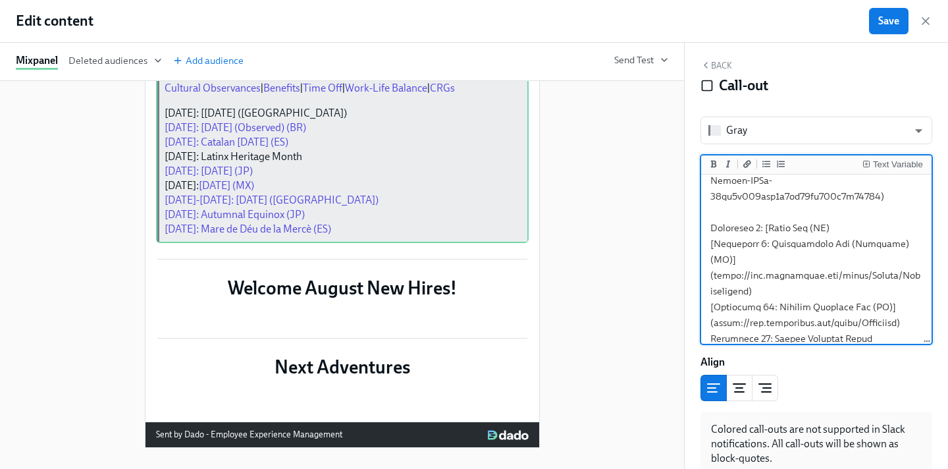
click at [768, 228] on textarea "To enrich screen reader interactions, please activate Accessibility in Grammarl…" at bounding box center [816, 306] width 225 height 629
drag, startPoint x: 834, startPoint y: 224, endPoint x: 648, endPoint y: 223, distance: 185.7
click at [648, 223] on div "Mixpanel Deleted audiences Add audience Send Test Duplicate Delete Duplicate De…" at bounding box center [474, 256] width 948 height 426
click at [741, 160] on button "Add a link" at bounding box center [747, 163] width 13 height 13
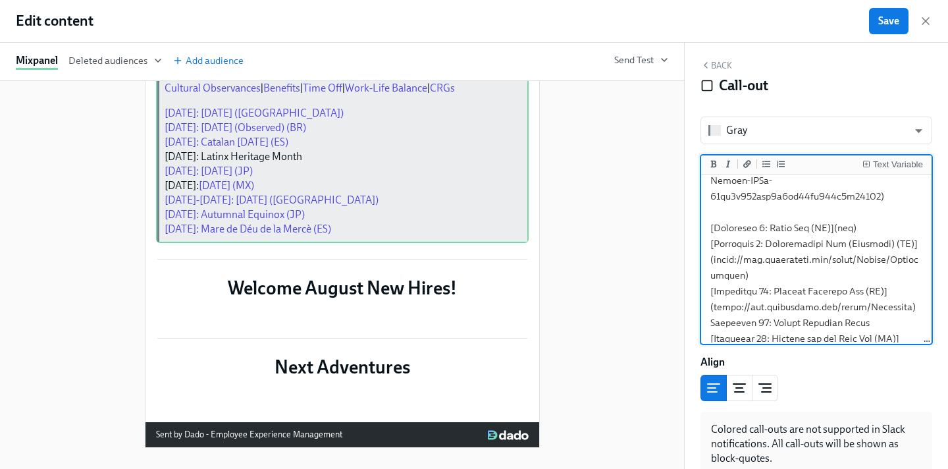
click at [845, 226] on textarea "To enrich screen reader interactions, please activate Accessibility in Grammarl…" at bounding box center [816, 299] width 225 height 614
paste textarea "[URL][DOMAIN_NAME]"
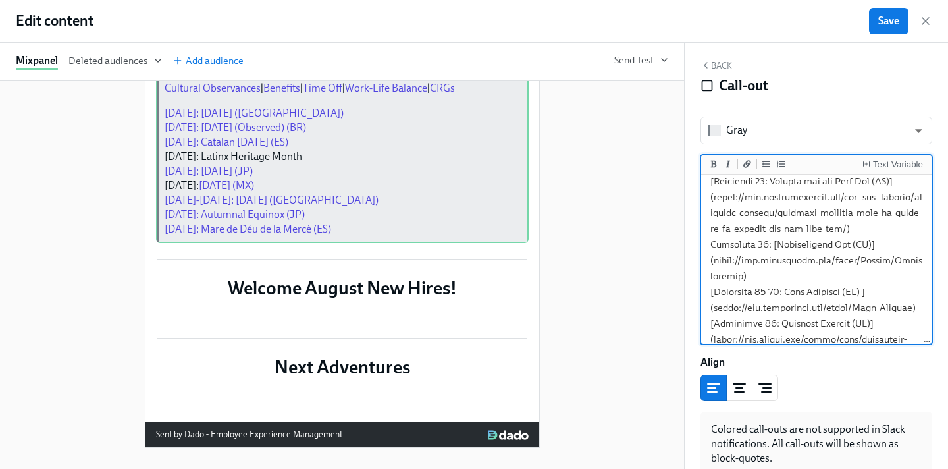
drag, startPoint x: 746, startPoint y: 294, endPoint x: 714, endPoint y: 277, distance: 36.8
click at [713, 276] on textarea "To enrich screen reader interactions, please activate Accessibility in Grammarl…" at bounding box center [816, 133] width 225 height 629
click at [722, 277] on textarea "To enrich screen reader interactions, please activate Accessibility in Grammarl…" at bounding box center [816, 133] width 225 height 629
drag, startPoint x: 761, startPoint y: 290, endPoint x: 703, endPoint y: 276, distance: 59.6
click at [703, 276] on div at bounding box center [816, 259] width 230 height 171
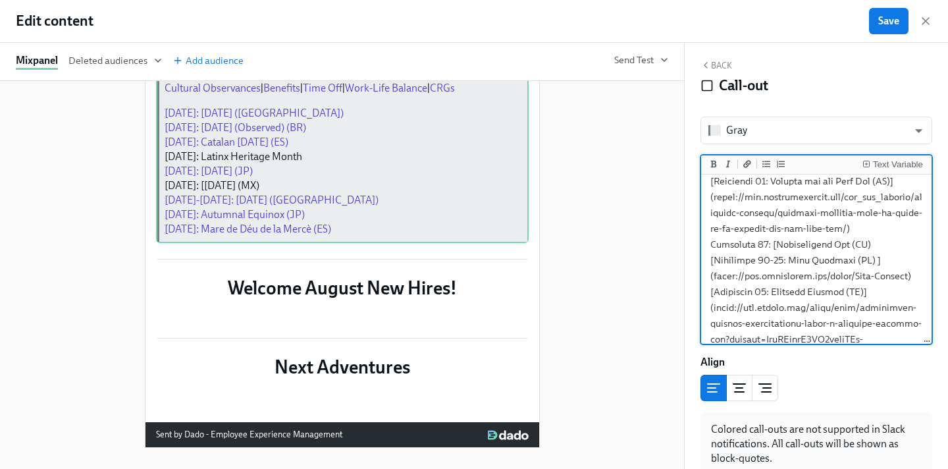
click at [777, 257] on textarea "To enrich screen reader interactions, please activate Accessibility in Grammarl…" at bounding box center [816, 118] width 225 height 598
drag, startPoint x: 886, startPoint y: 264, endPoint x: 702, endPoint y: 263, distance: 184.3
click at [702, 263] on div "Edit content Save Mixpanel Deleted audiences Add audience Send Test Duplicate D…" at bounding box center [474, 234] width 948 height 469
click at [749, 165] on icon "Add a link" at bounding box center [747, 163] width 8 height 7
click at [889, 262] on textarea "To enrich screen reader interactions, please activate Accessibility in Grammarl…" at bounding box center [816, 118] width 225 height 598
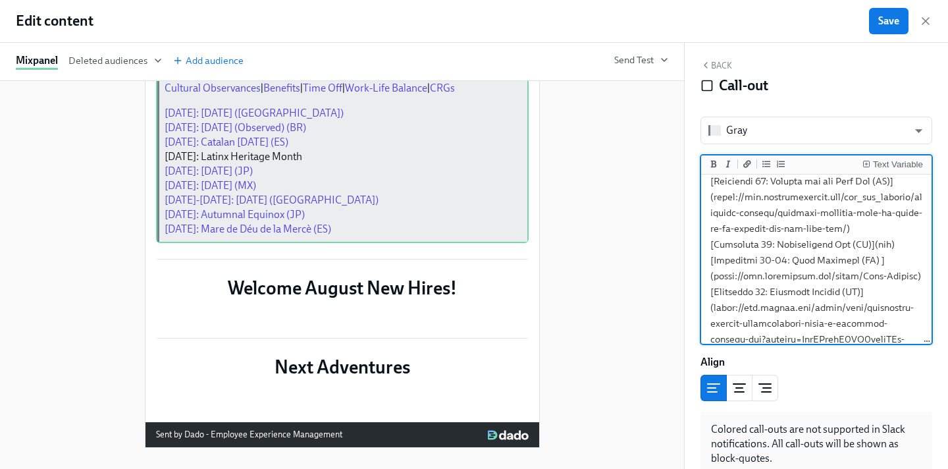
click at [889, 262] on textarea "To enrich screen reader interactions, please activate Accessibility in Grammarl…" at bounding box center [816, 118] width 225 height 598
paste textarea "[URL][DOMAIN_NAME]"
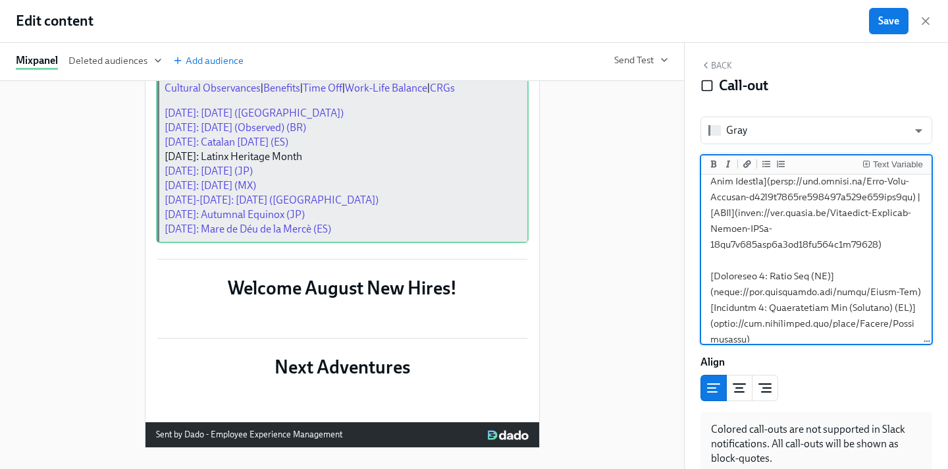
click at [719, 267] on textarea "To enrich screen reader interactions, please activate Accessibility in Grammarl…" at bounding box center [816, 354] width 225 height 629
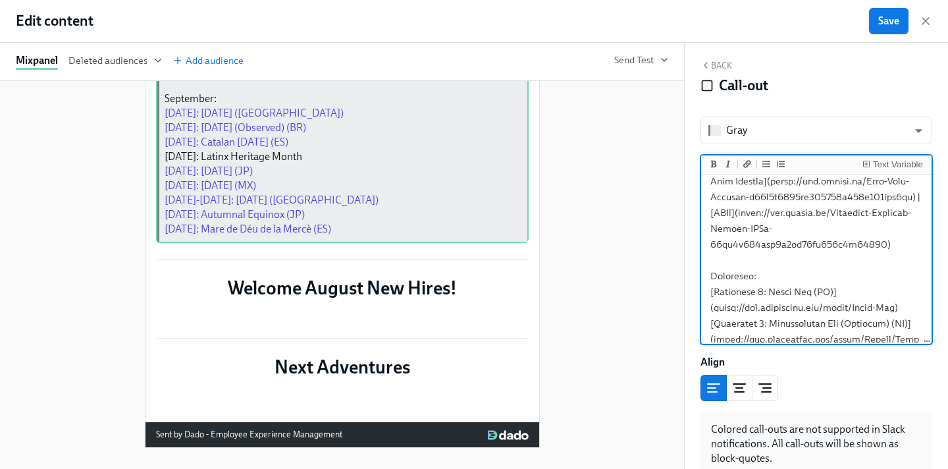
paste textarea "Suicide Prevention Month"
drag, startPoint x: 880, startPoint y: 274, endPoint x: 760, endPoint y: 273, distance: 119.2
click at [760, 273] on textarea "To enrich screen reader interactions, please activate Accessibility in Grammarl…" at bounding box center [816, 362] width 225 height 645
click at [745, 163] on icon "Add a link" at bounding box center [747, 164] width 8 height 8
click at [886, 277] on textarea "To enrich screen reader interactions, please activate Accessibility in Grammarl…" at bounding box center [816, 362] width 225 height 645
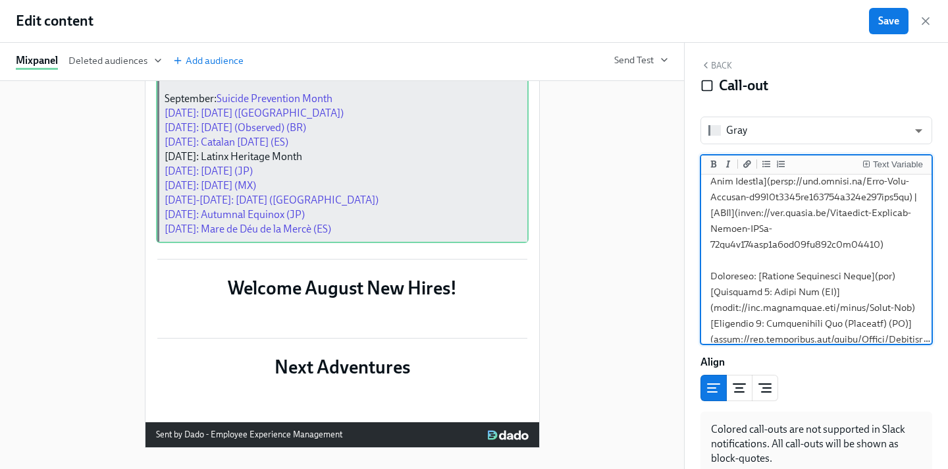
click at [886, 277] on textarea "To enrich screen reader interactions, please activate Accessibility in Grammarl…" at bounding box center [816, 362] width 225 height 645
paste textarea "[URL][DOMAIN_NAME]"
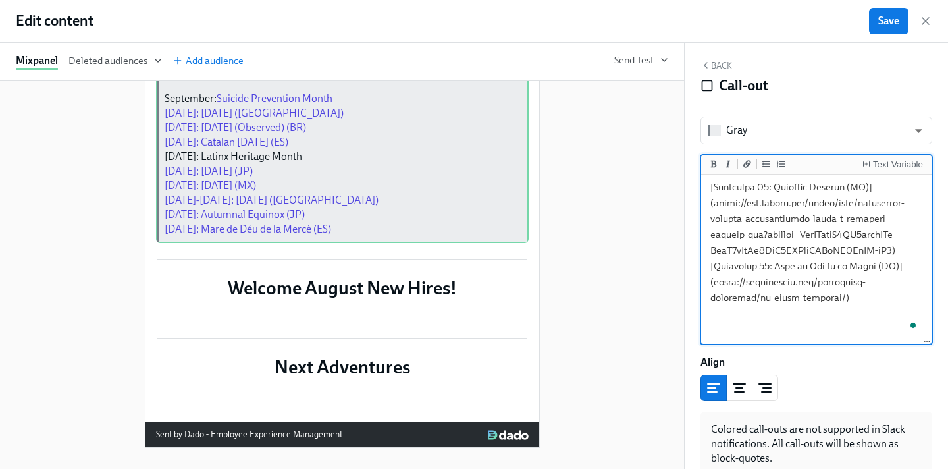
scroll to position [543, 0]
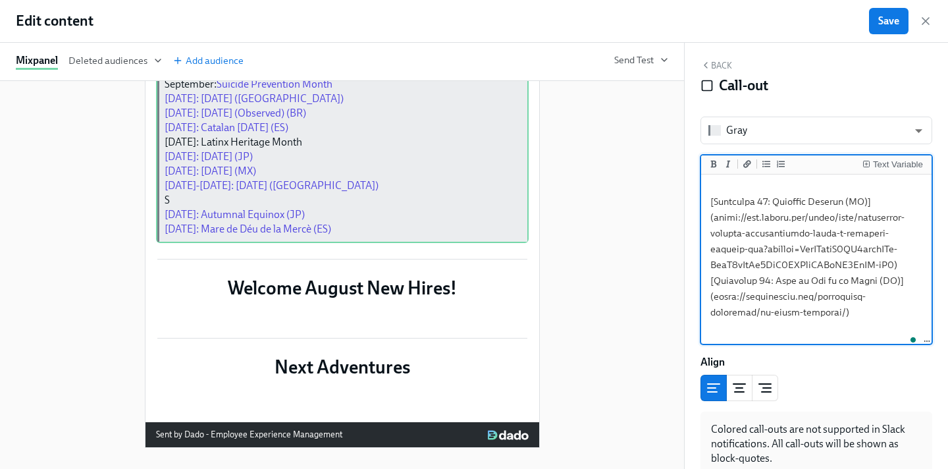
paste textarea "[DATE]: International [DATE]"
drag, startPoint x: 901, startPoint y: 217, endPoint x: 774, endPoint y: 218, distance: 126.4
click at [744, 161] on icon "Add a link" at bounding box center [747, 164] width 8 height 8
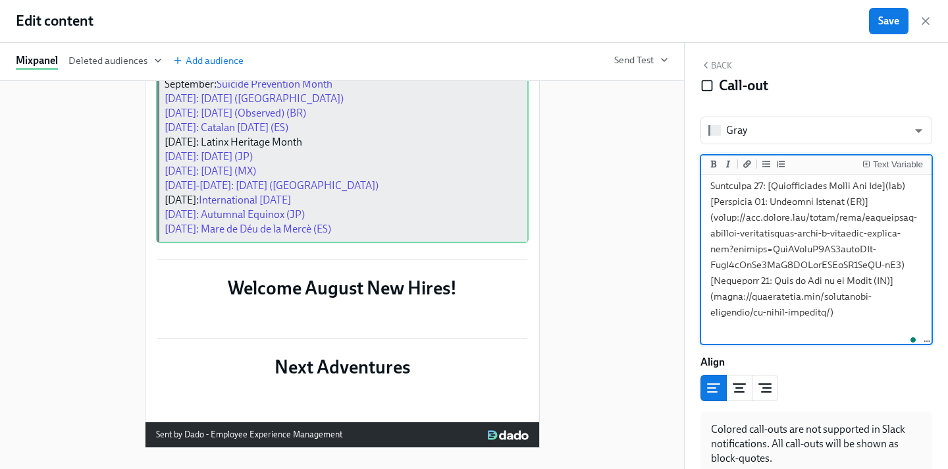
paste textarea "[URL][DOMAIN_NAME]"
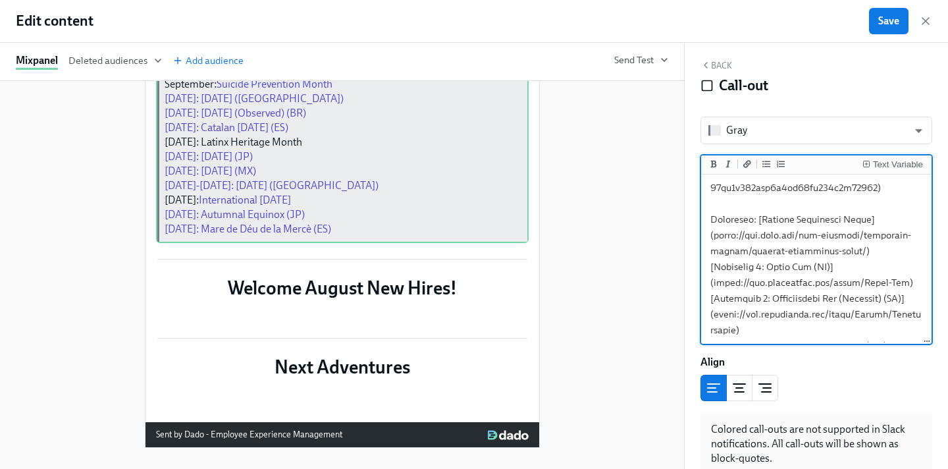
scroll to position [211, 0]
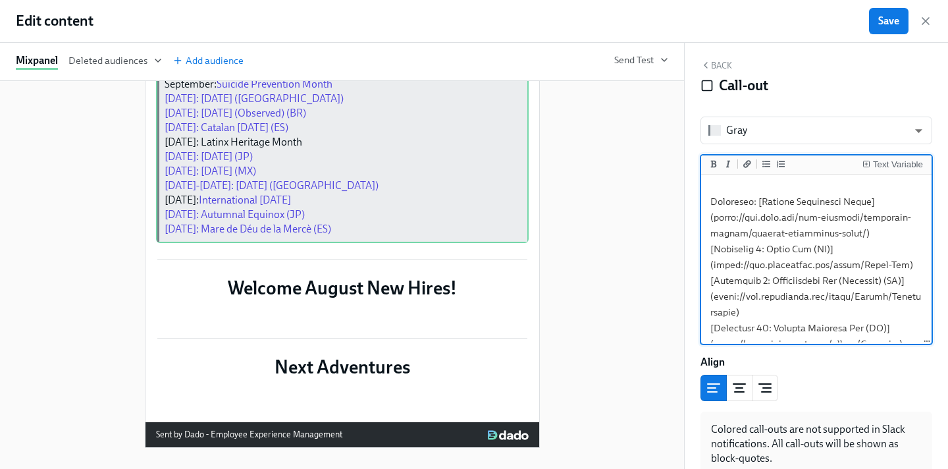
drag, startPoint x: 856, startPoint y: 234, endPoint x: 710, endPoint y: 220, distance: 146.2
click at [710, 220] on textarea "To enrich screen reader interactions, please activate Accessibility in Grammarl…" at bounding box center [816, 320] width 225 height 708
click at [799, 275] on textarea "To enrich screen reader interactions, please activate Accessibility in Grammarl…" at bounding box center [816, 320] width 225 height 708
drag, startPoint x: 903, startPoint y: 263, endPoint x: 713, endPoint y: 261, distance: 190.3
click at [713, 261] on textarea "To enrich screen reader interactions, please activate Accessibility in Grammarl…" at bounding box center [816, 320] width 225 height 708
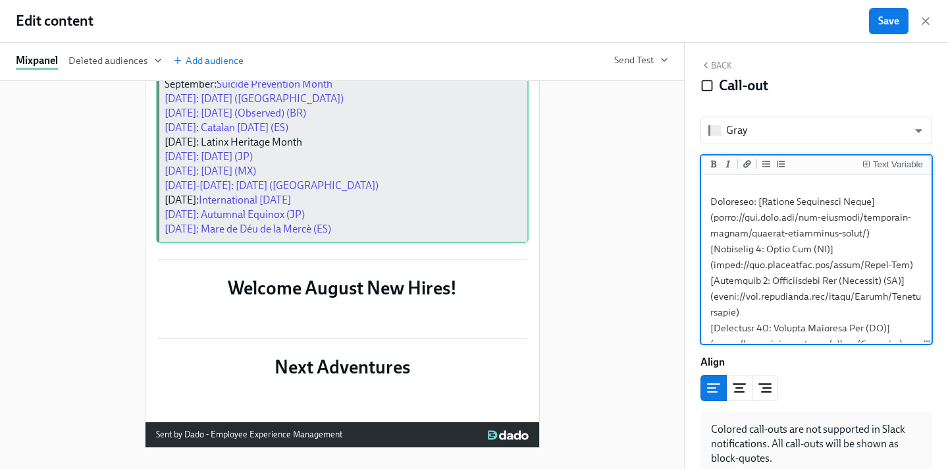
click at [824, 271] on textarea "To enrich screen reader interactions, please activate Accessibility in Grammarl…" at bounding box center [816, 320] width 225 height 708
drag, startPoint x: 914, startPoint y: 266, endPoint x: 705, endPoint y: 264, distance: 208.7
click at [705, 264] on textarea "To enrich screen reader interactions, please activate Accessibility in Grammarl…" at bounding box center [816, 320] width 225 height 708
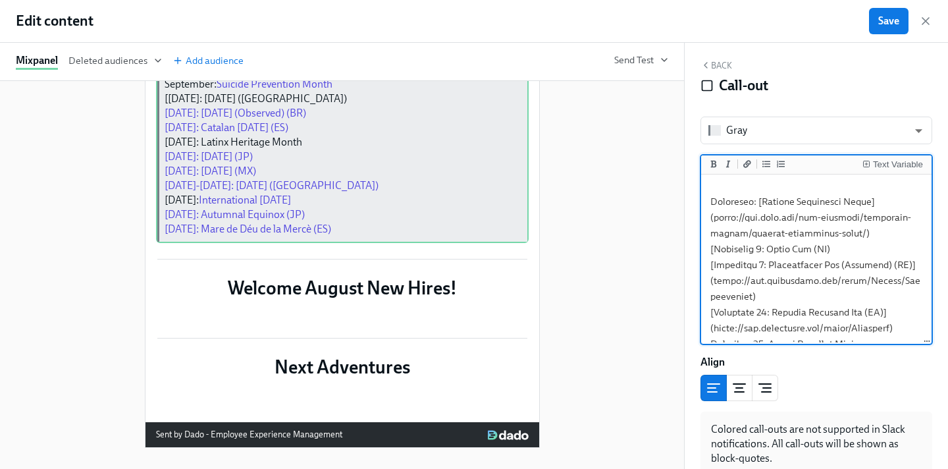
click at [715, 245] on textarea "To enrich screen reader interactions, please activate Accessibility in Grammarl…" at bounding box center [816, 312] width 225 height 693
drag, startPoint x: 853, startPoint y: 248, endPoint x: 768, endPoint y: 249, distance: 85.6
click at [768, 249] on textarea "To enrich screen reader interactions, please activate Accessibility in Grammarl…" at bounding box center [816, 312] width 225 height 693
click at [749, 169] on button "Add a link" at bounding box center [747, 163] width 13 height 13
click at [845, 250] on textarea "To enrich screen reader interactions, please activate Accessibility in Grammarl…" at bounding box center [816, 312] width 225 height 693
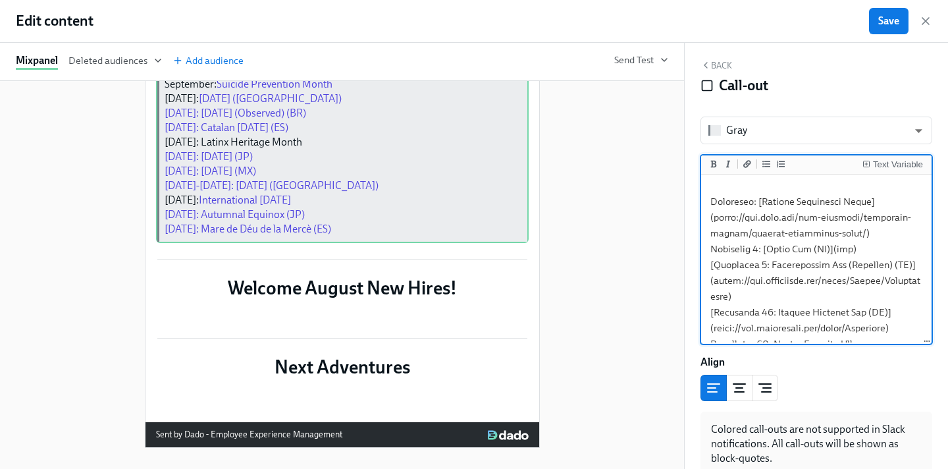
click at [845, 250] on textarea "To enrich screen reader interactions, please activate Accessibility in Grammarl…" at bounding box center [816, 312] width 225 height 693
paste textarea "[URL][DOMAIN_NAME]"
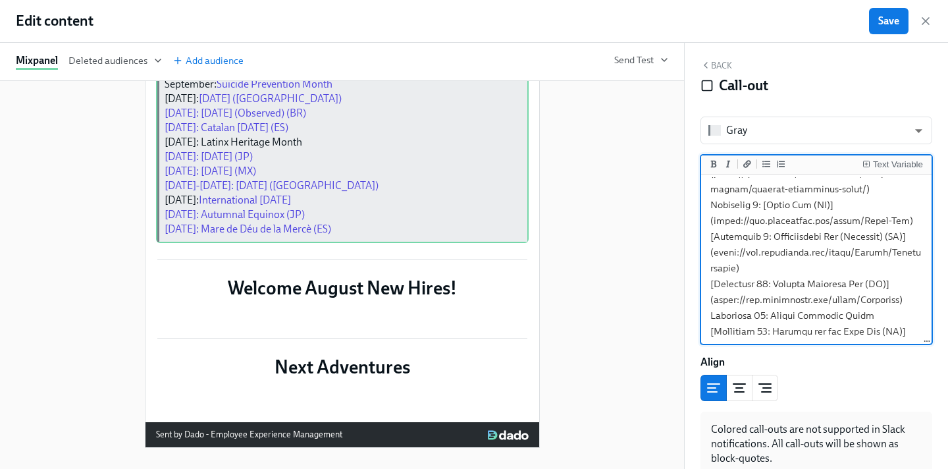
scroll to position [265, 0]
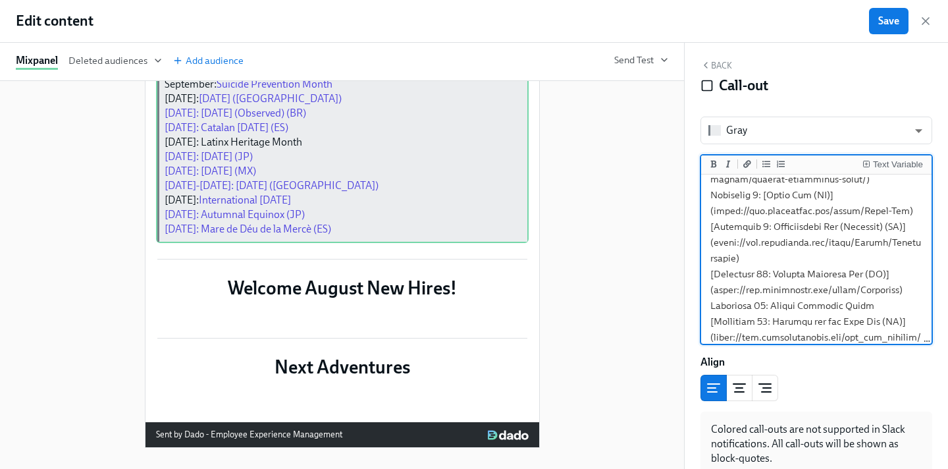
click at [715, 226] on textarea "To enrich screen reader interactions, please activate Accessibility in Grammarl…" at bounding box center [816, 266] width 225 height 708
drag, startPoint x: 712, startPoint y: 244, endPoint x: 741, endPoint y: 257, distance: 31.5
click at [741, 257] on textarea "To enrich screen reader interactions, please activate Accessibility in Grammarl…" at bounding box center [816, 266] width 225 height 708
click at [743, 259] on textarea "To enrich screen reader interactions, please activate Accessibility in Grammarl…" at bounding box center [816, 266] width 225 height 708
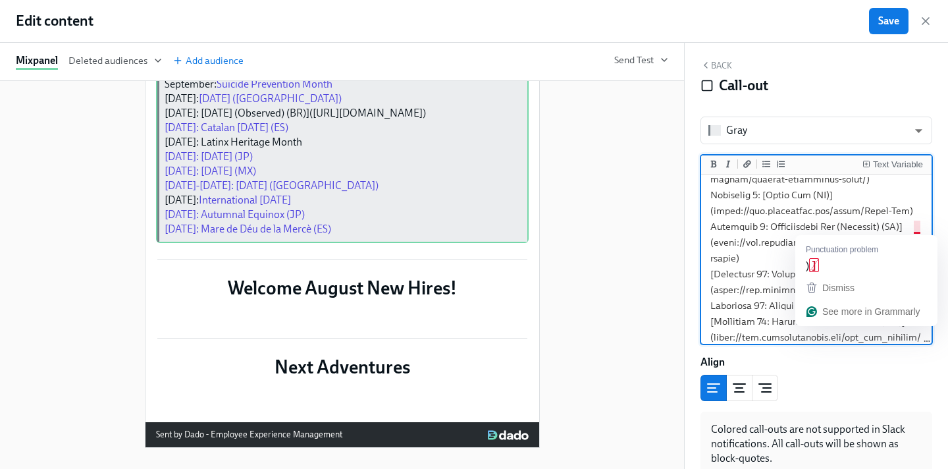
drag, startPoint x: 754, startPoint y: 259, endPoint x: 917, endPoint y: 228, distance: 166.2
click at [917, 228] on textarea "To enrich screen reader interactions, please activate Accessibility in Grammarl…" at bounding box center [816, 266] width 225 height 708
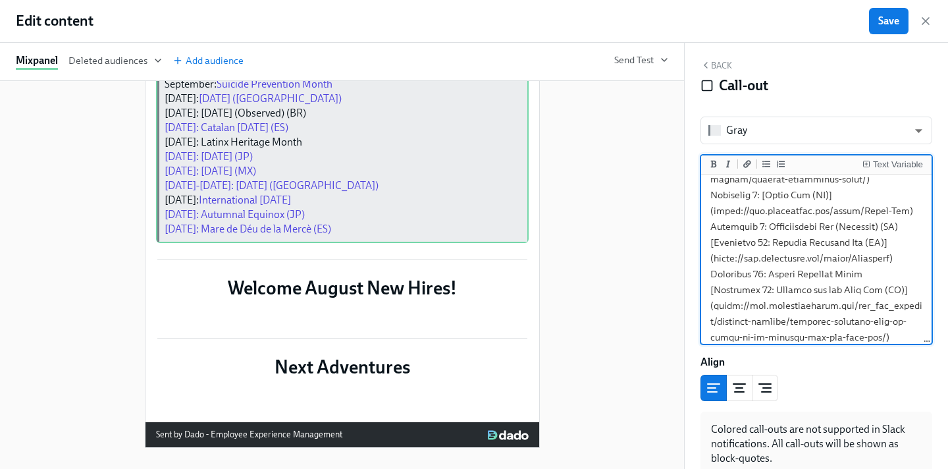
drag, startPoint x: 918, startPoint y: 226, endPoint x: 768, endPoint y: 226, distance: 150.1
click at [768, 226] on textarea "To enrich screen reader interactions, please activate Accessibility in Grammarl…" at bounding box center [816, 250] width 225 height 677
click at [745, 167] on icon "Add a link" at bounding box center [747, 163] width 8 height 7
click at [738, 244] on textarea "To enrich screen reader interactions, please activate Accessibility in Grammarl…" at bounding box center [816, 258] width 225 height 693
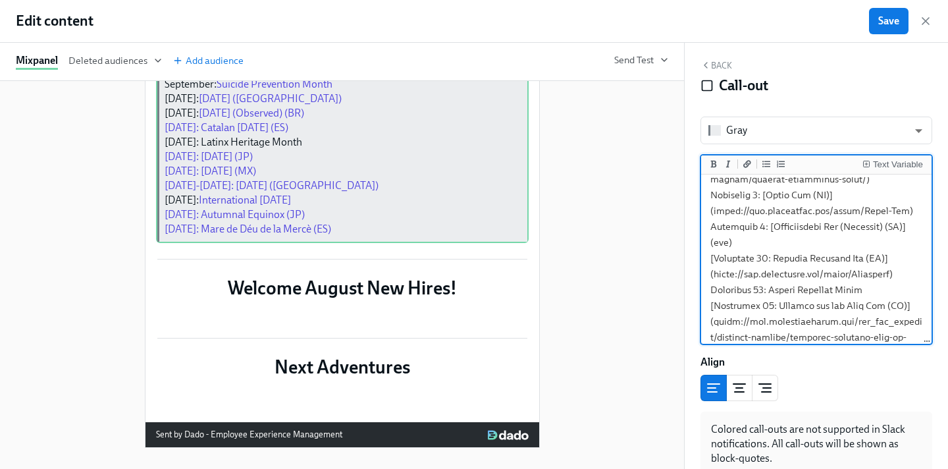
paste textarea "[URL][DOMAIN_NAME]"
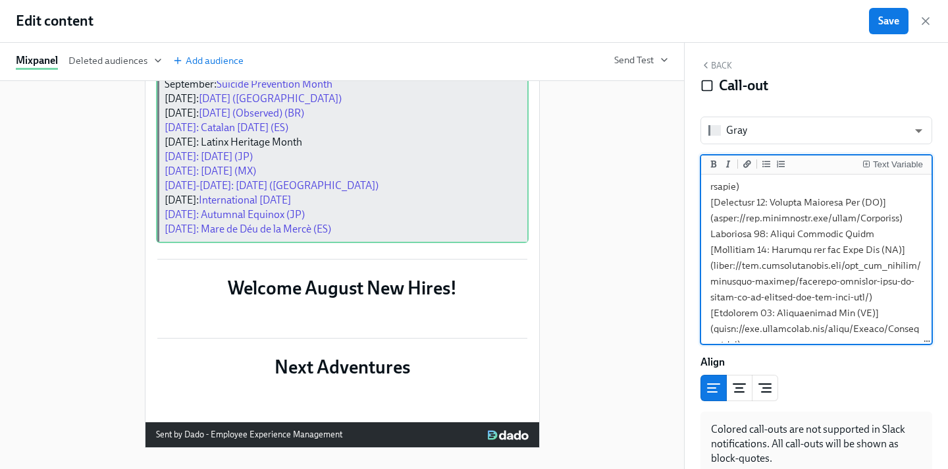
scroll to position [337, 0]
click at [713, 219] on textarea "To enrich screen reader interactions, please activate Accessibility in Grammarl…" at bounding box center [816, 194] width 225 height 708
drag, startPoint x: 899, startPoint y: 236, endPoint x: 713, endPoint y: 238, distance: 186.3
click at [713, 238] on textarea "To enrich screen reader interactions, please activate Accessibility in Grammarl…" at bounding box center [816, 194] width 225 height 708
click at [789, 238] on textarea "To enrich screen reader interactions, please activate Accessibility in Grammarl…" at bounding box center [816, 194] width 225 height 708
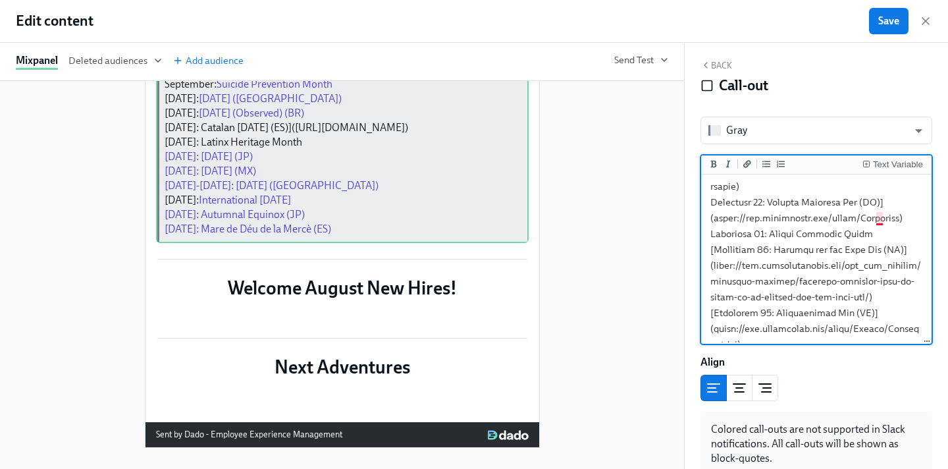
drag, startPoint x: 905, startPoint y: 234, endPoint x: 879, endPoint y: 222, distance: 28.3
click at [879, 222] on textarea "To enrich screen reader interactions, please activate Accessibility in Grammarl…" at bounding box center [816, 194] width 225 height 708
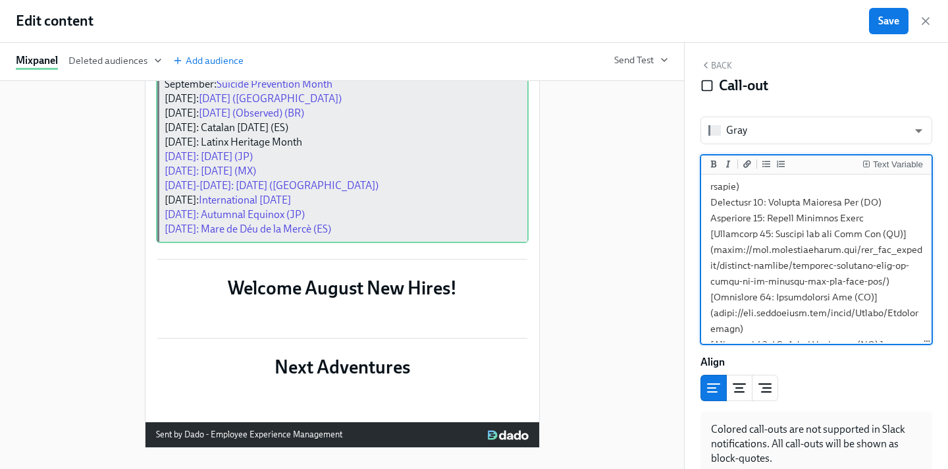
drag, startPoint x: 894, startPoint y: 217, endPoint x: 772, endPoint y: 218, distance: 121.8
click at [772, 218] on textarea "To enrich screen reader interactions, please activate Accessibility in Grammarl…" at bounding box center [816, 186] width 225 height 693
click at [744, 163] on icon "Add a link" at bounding box center [747, 164] width 8 height 8
click at [897, 217] on textarea "To enrich screen reader interactions, please activate Accessibility in Grammarl…" at bounding box center [816, 186] width 225 height 693
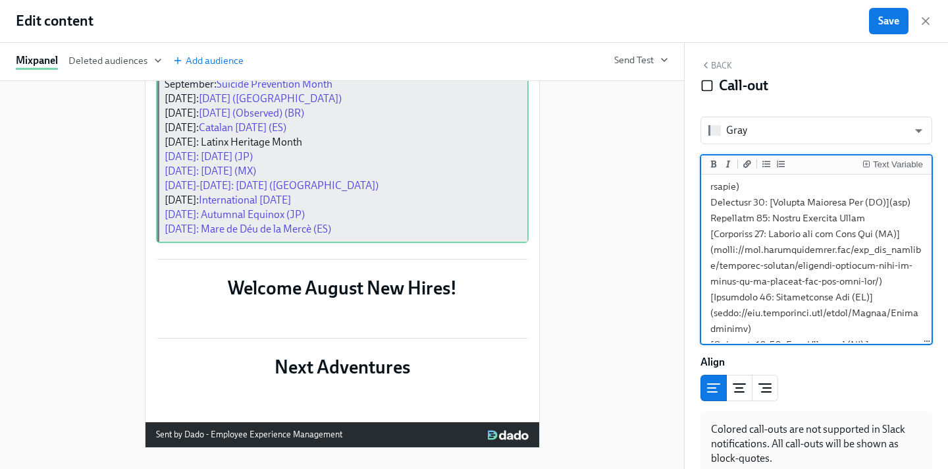
paste textarea "[URL][DOMAIN_NAME]"
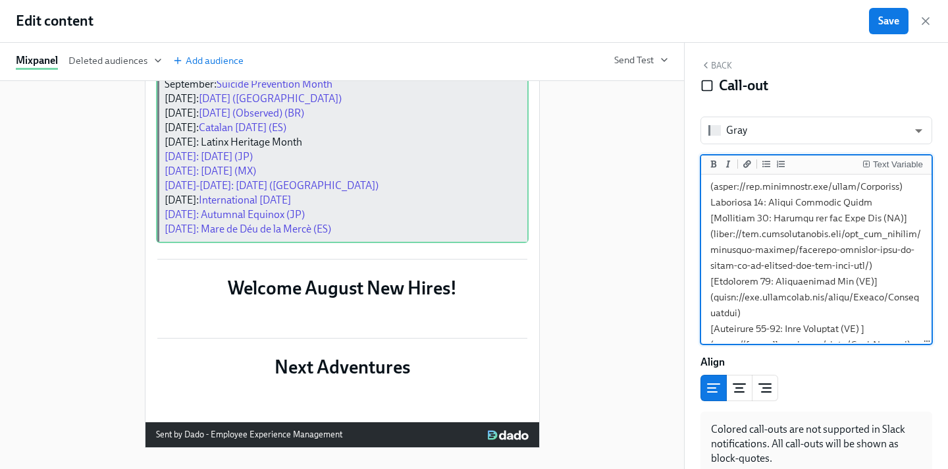
scroll to position [376, 0]
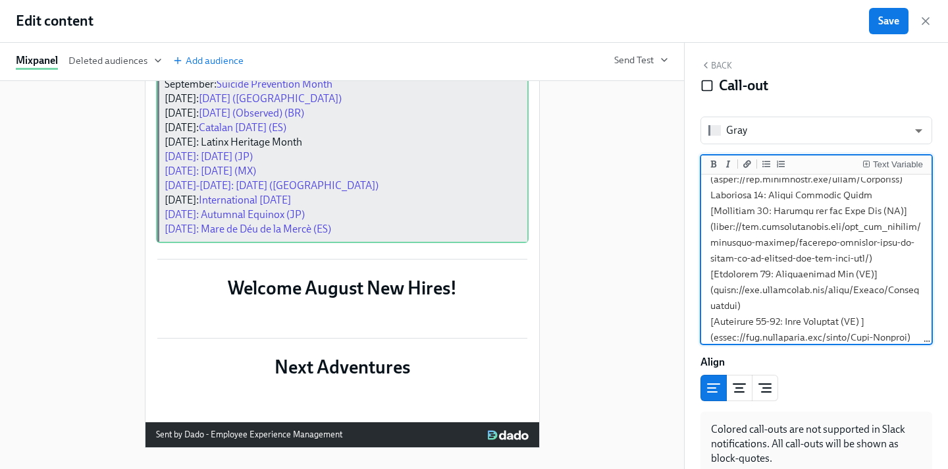
drag, startPoint x: 714, startPoint y: 245, endPoint x: 867, endPoint y: 267, distance: 155.0
click at [867, 267] on textarea "To enrich screen reader interactions, please activate Accessibility in Grammarl…" at bounding box center [816, 155] width 225 height 708
click at [868, 268] on textarea "To enrich screen reader interactions, please activate Accessibility in Grammarl…" at bounding box center [816, 155] width 225 height 708
drag, startPoint x: 878, startPoint y: 270, endPoint x: 902, endPoint y: 228, distance: 48.3
click at [902, 228] on textarea "To enrich screen reader interactions, please activate Accessibility in Grammarl…" at bounding box center [816, 155] width 225 height 708
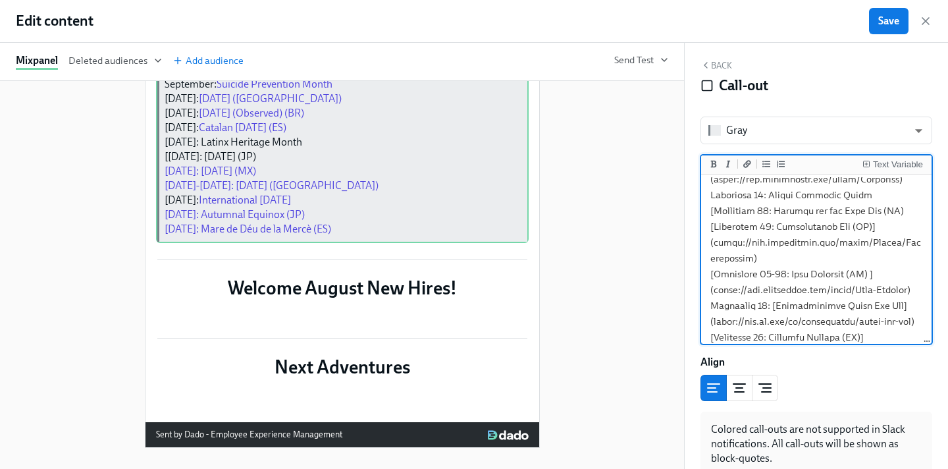
click at [714, 227] on textarea "To enrich screen reader interactions, please activate Accessibility in Grammarl…" at bounding box center [816, 131] width 225 height 661
drag, startPoint x: 907, startPoint y: 225, endPoint x: 774, endPoint y: 223, distance: 132.3
click at [774, 223] on textarea "To enrich screen reader interactions, please activate Accessibility in Grammarl…" at bounding box center [816, 131] width 225 height 661
click at [747, 162] on icon "Add a link" at bounding box center [747, 163] width 8 height 7
click at [911, 227] on textarea "To enrich screen reader interactions, please activate Accessibility in Grammarl…" at bounding box center [816, 131] width 225 height 661
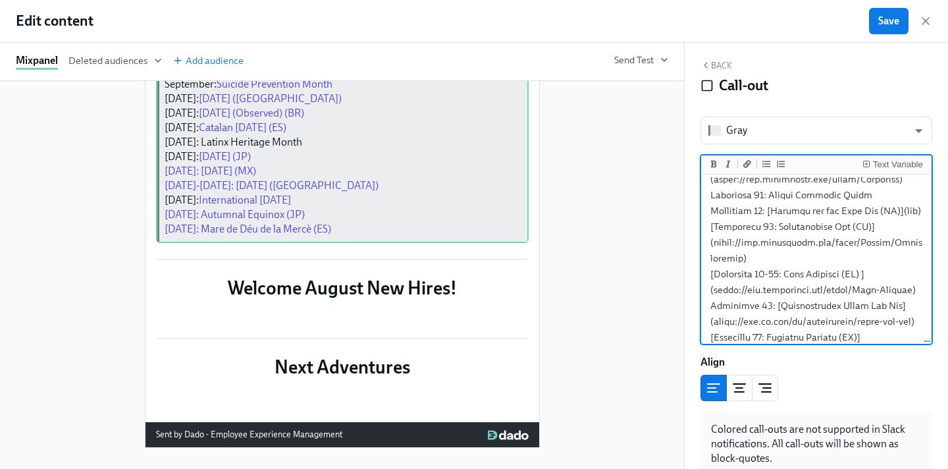
click at [911, 227] on textarea "To enrich screen reader interactions, please activate Accessibility in Grammarl…" at bounding box center [816, 131] width 225 height 661
paste textarea "[URL][DOMAIN_NAME]"
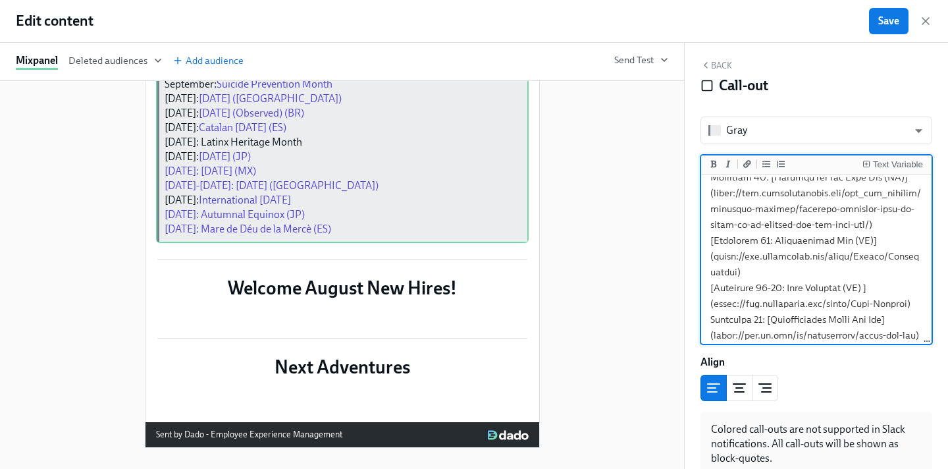
scroll to position [409, 0]
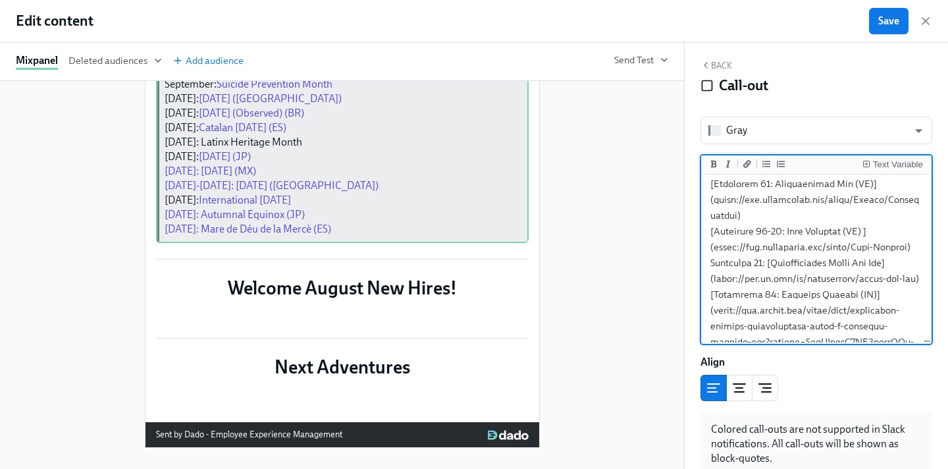
click at [716, 199] on textarea "To enrich screen reader interactions, please activate Accessibility in Grammarl…" at bounding box center [816, 65] width 225 height 708
drag, startPoint x: 745, startPoint y: 232, endPoint x: 713, endPoint y: 217, distance: 35.6
click at [713, 217] on textarea "To enrich screen reader interactions, please activate Accessibility in Grammarl…" at bounding box center [816, 65] width 225 height 708
click at [766, 230] on textarea "To enrich screen reader interactions, please activate Accessibility in Grammarl…" at bounding box center [816, 65] width 225 height 708
drag, startPoint x: 766, startPoint y: 230, endPoint x: 712, endPoint y: 215, distance: 55.3
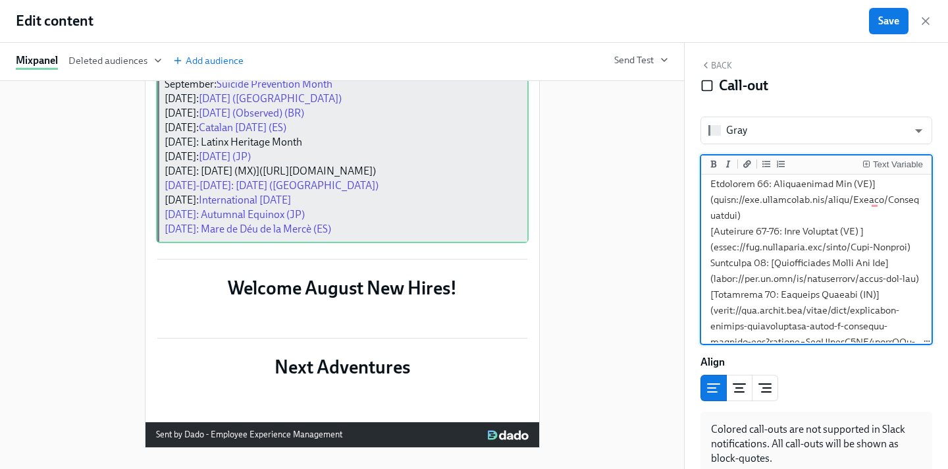
click at [712, 215] on textarea "To enrich screen reader interactions, please activate Accessibility in Grammarl…" at bounding box center [816, 65] width 225 height 708
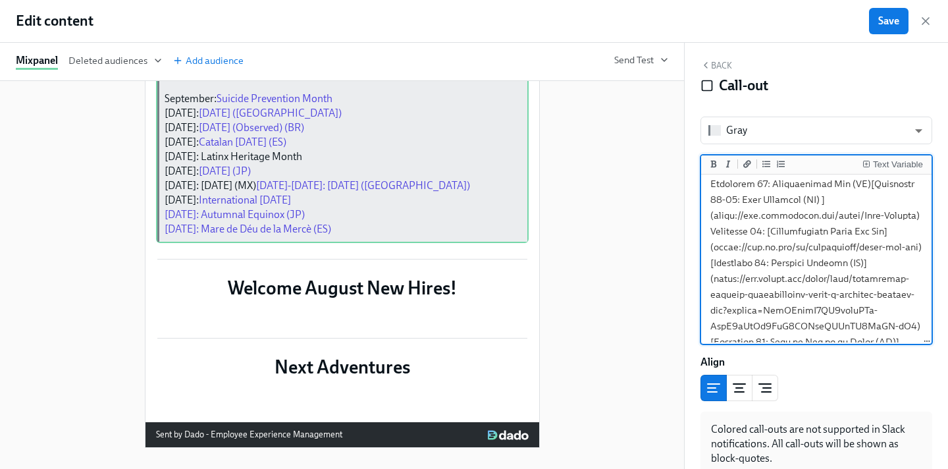
drag, startPoint x: 886, startPoint y: 201, endPoint x: 771, endPoint y: 199, distance: 115.2
click at [771, 199] on textarea "To enrich screen reader interactions, please activate Accessibility in Grammarl…" at bounding box center [816, 49] width 225 height 677
click at [749, 163] on icon "Add a link" at bounding box center [747, 164] width 8 height 8
click at [887, 203] on textarea "To enrich screen reader interactions, please activate Accessibility in Grammarl…" at bounding box center [816, 41] width 225 height 661
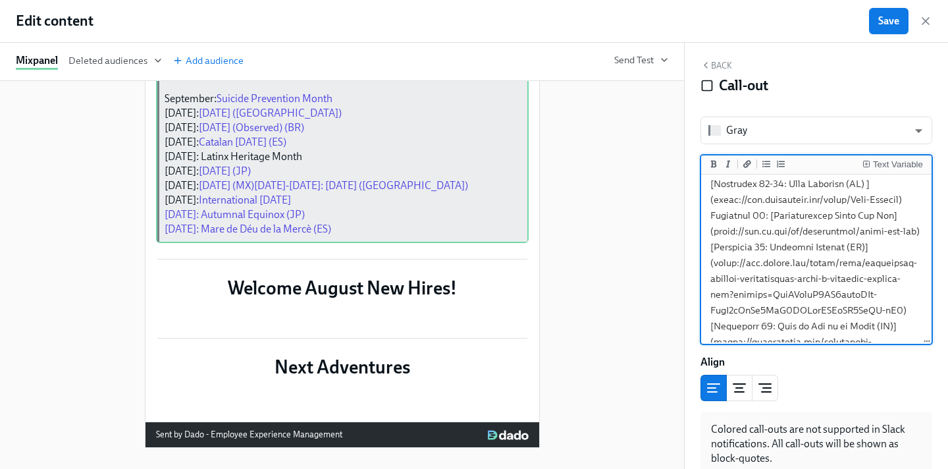
paste textarea "[URL][DOMAIN_NAME]"
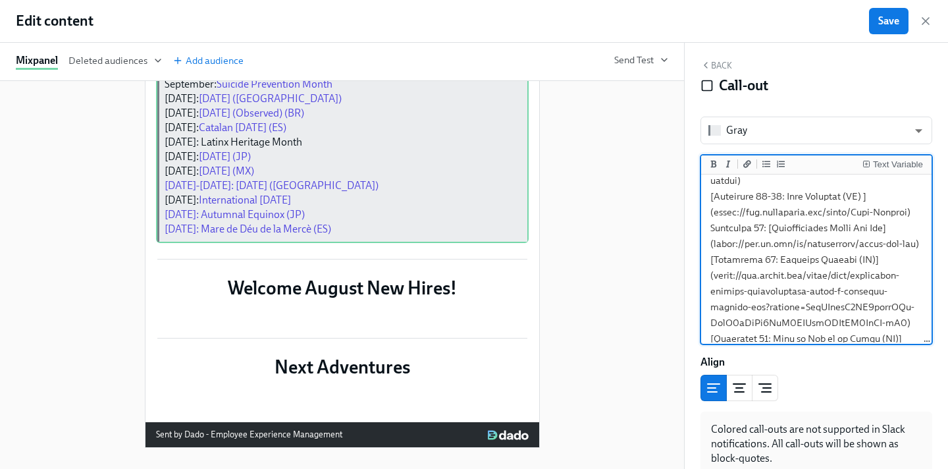
click at [714, 213] on textarea "To enrich screen reader interactions, please activate Accessibility in Grammarl…" at bounding box center [816, 30] width 225 height 708
drag, startPoint x: 747, startPoint y: 244, endPoint x: 714, endPoint y: 232, distance: 35.0
click at [714, 232] on textarea "To enrich screen reader interactions, please activate Accessibility in Grammarl…" at bounding box center [816, 30] width 225 height 708
click at [724, 233] on textarea "To enrich screen reader interactions, please activate Accessibility in Grammarl…" at bounding box center [816, 30] width 225 height 708
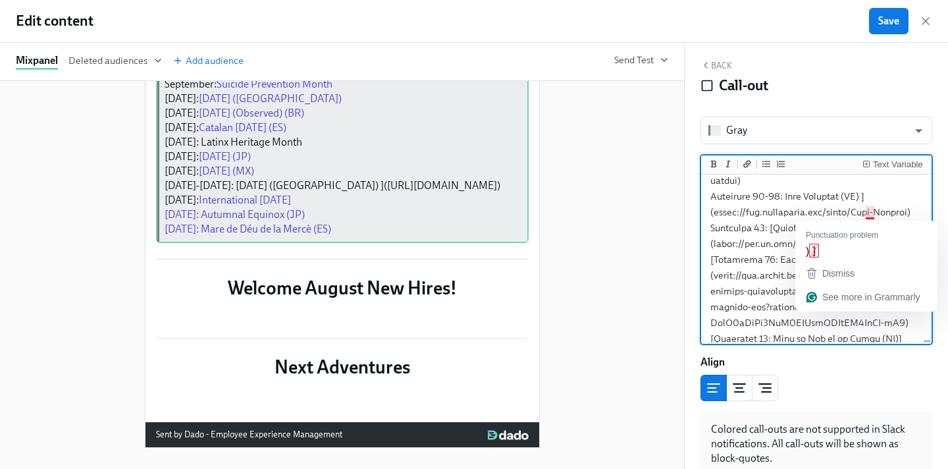
drag, startPoint x: 761, startPoint y: 238, endPoint x: 870, endPoint y: 217, distance: 110.8
click at [870, 217] on textarea "To enrich screen reader interactions, please activate Accessibility in Grammarl…" at bounding box center [816, 30] width 225 height 708
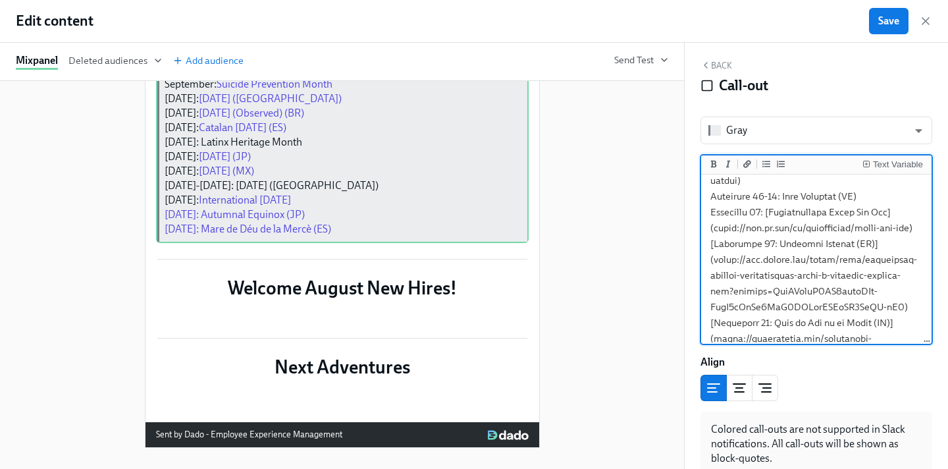
drag, startPoint x: 874, startPoint y: 214, endPoint x: 786, endPoint y: 215, distance: 87.6
click at [786, 215] on textarea "To enrich screen reader interactions, please activate Accessibility in Grammarl…" at bounding box center [816, 22] width 225 height 693
click at [746, 163] on icon "Add a link" at bounding box center [747, 163] width 8 height 7
click at [884, 209] on textarea "To enrich screen reader interactions, please activate Accessibility in Grammarl…" at bounding box center [816, 22] width 225 height 693
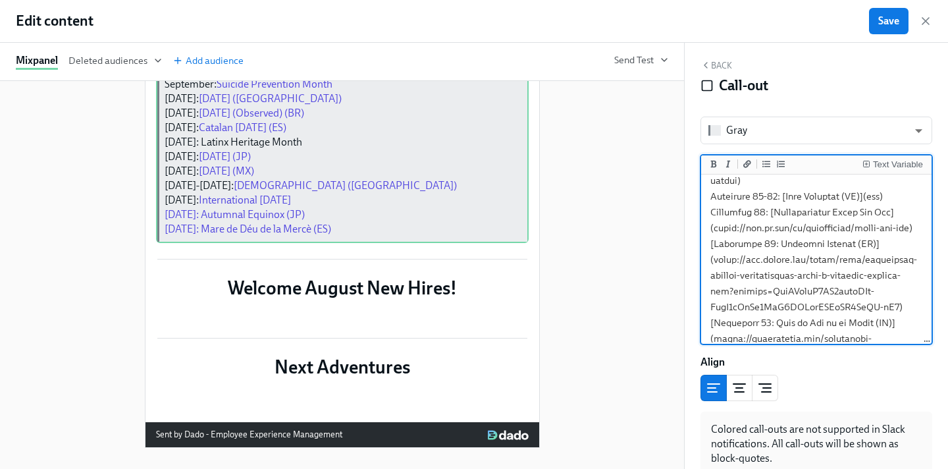
paste textarea "[URL][DOMAIN_NAME]"
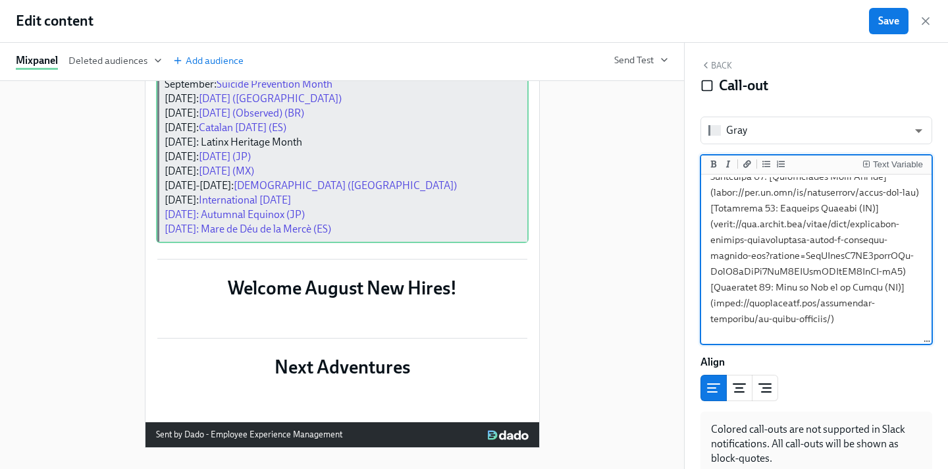
drag, startPoint x: 724, startPoint y: 241, endPoint x: 714, endPoint y: 223, distance: 21.2
drag, startPoint x: 730, startPoint y: 240, endPoint x: 893, endPoint y: 207, distance: 166.6
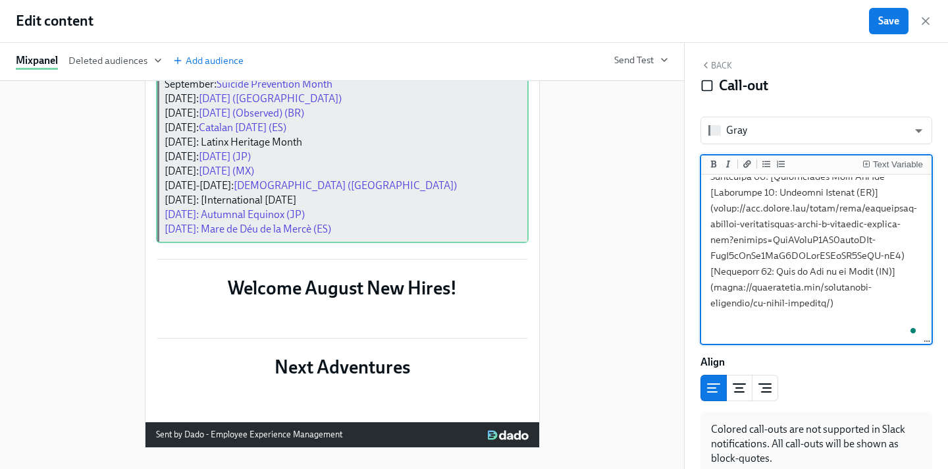
drag, startPoint x: 900, startPoint y: 211, endPoint x: 773, endPoint y: 212, distance: 127.1
click at [748, 166] on icon "Add a link" at bounding box center [747, 163] width 8 height 7
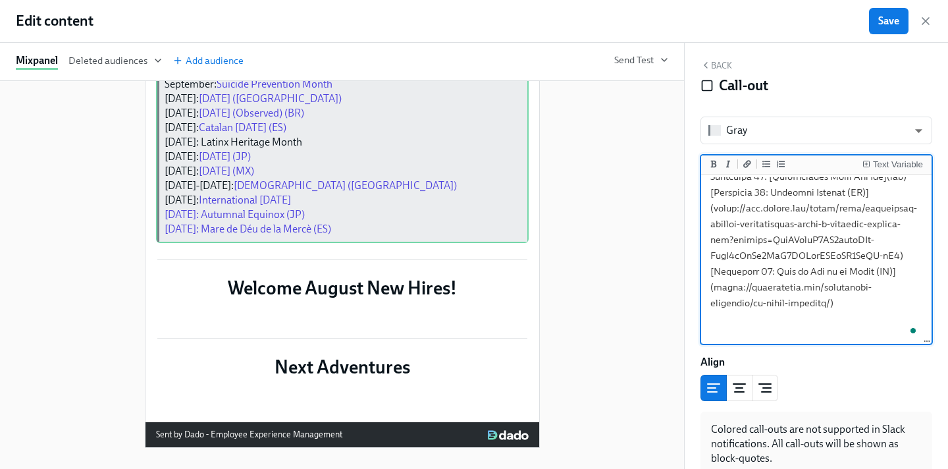
paste textarea "[URL][DOMAIN_NAME]"
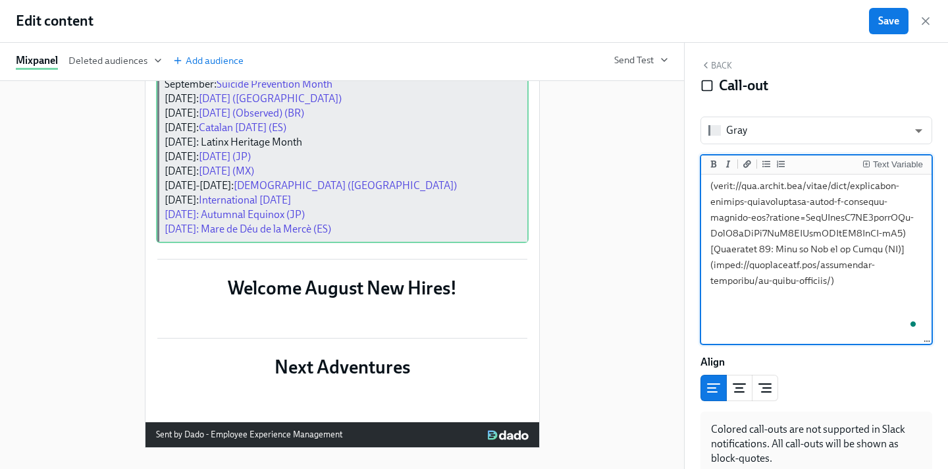
drag, startPoint x: 714, startPoint y: 234, endPoint x: 899, endPoint y: 277, distance: 190.5
drag, startPoint x: 917, startPoint y: 279, endPoint x: 874, endPoint y: 218, distance: 75.1
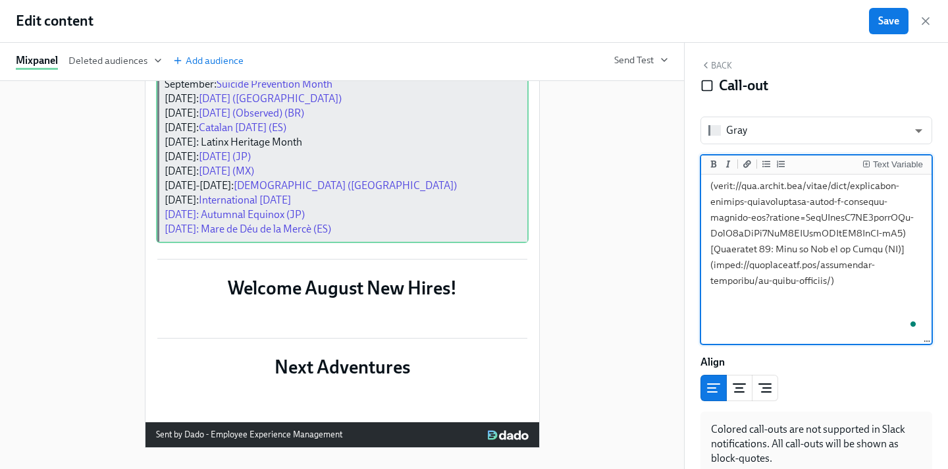
scroll to position [527, 0]
drag, startPoint x: 878, startPoint y: 281, endPoint x: 772, endPoint y: 280, distance: 105.3
click at [750, 165] on icon "Add a link" at bounding box center [747, 164] width 8 height 8
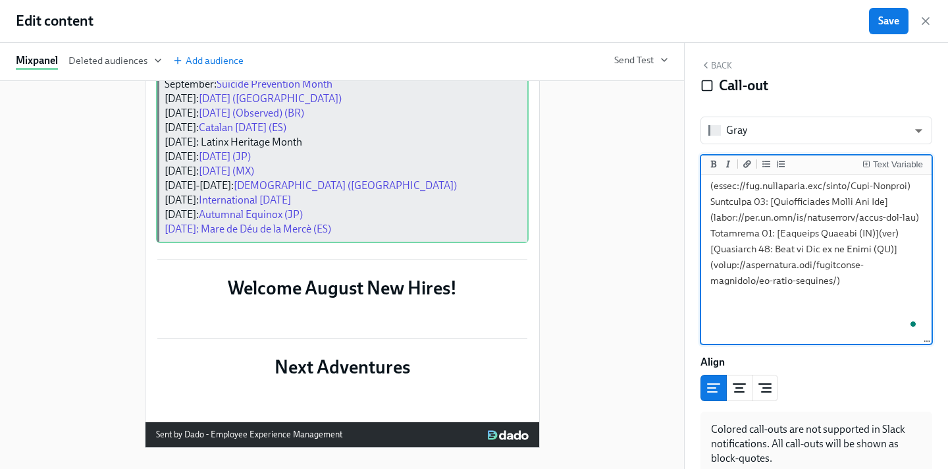
paste textarea "[URL][DOMAIN_NAME][DATE]"
drag, startPoint x: 903, startPoint y: 281, endPoint x: 714, endPoint y: 240, distance: 192.7
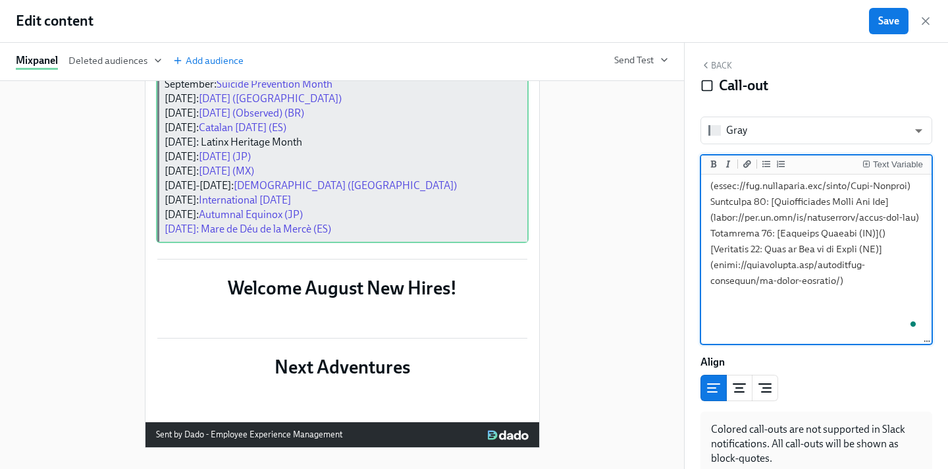
scroll to position [527, 0]
paste textarea "[URL][DOMAIN_NAME][DATE]"
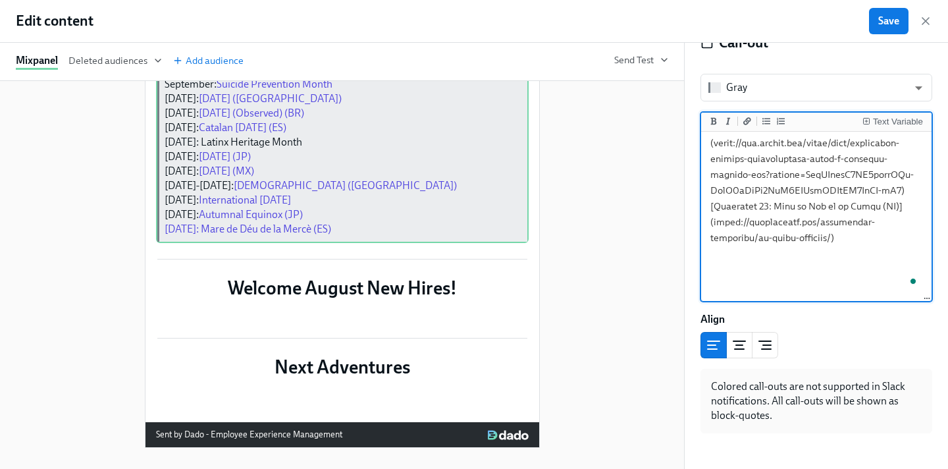
drag, startPoint x: 713, startPoint y: 270, endPoint x: 773, endPoint y: 286, distance: 62.0
drag, startPoint x: 789, startPoint y: 287, endPoint x: 706, endPoint y: 271, distance: 85.2
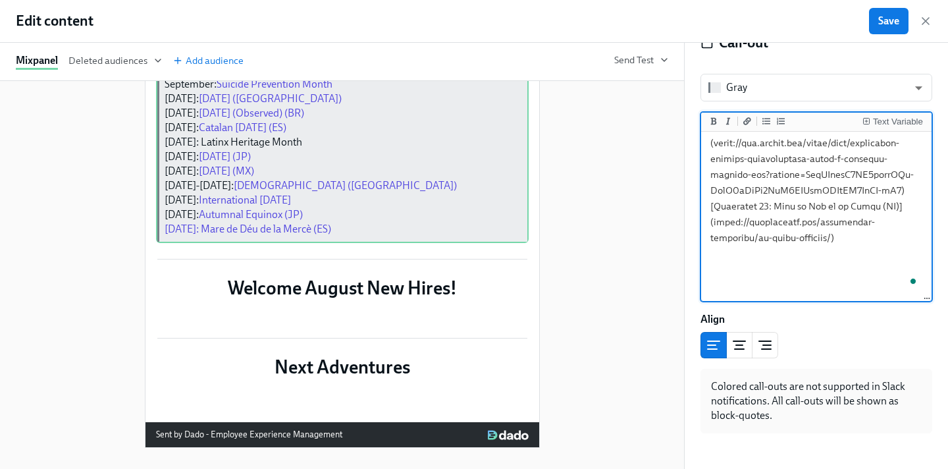
scroll to position [559, 0]
drag, startPoint x: 903, startPoint y: 286, endPoint x: 776, endPoint y: 286, distance: 127.1
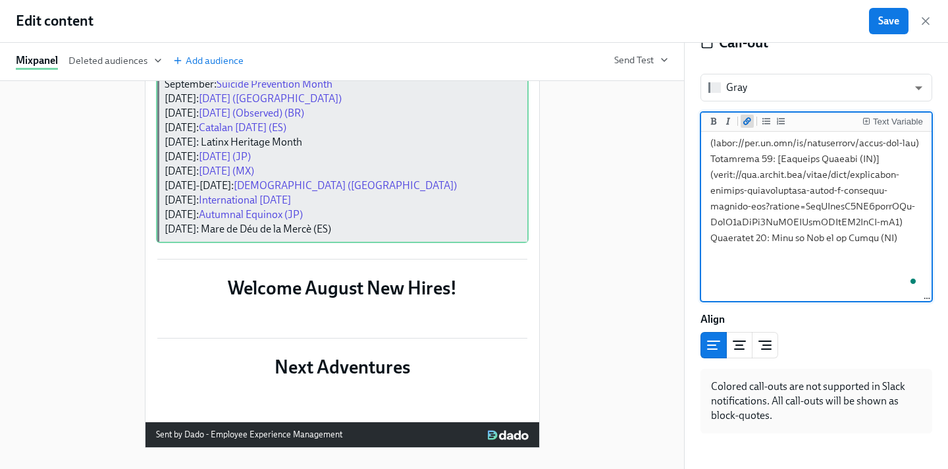
click at [751, 124] on icon "Add a link" at bounding box center [747, 121] width 8 height 8
click at [909, 286] on button "Open Grammarly." at bounding box center [913, 281] width 11 height 11
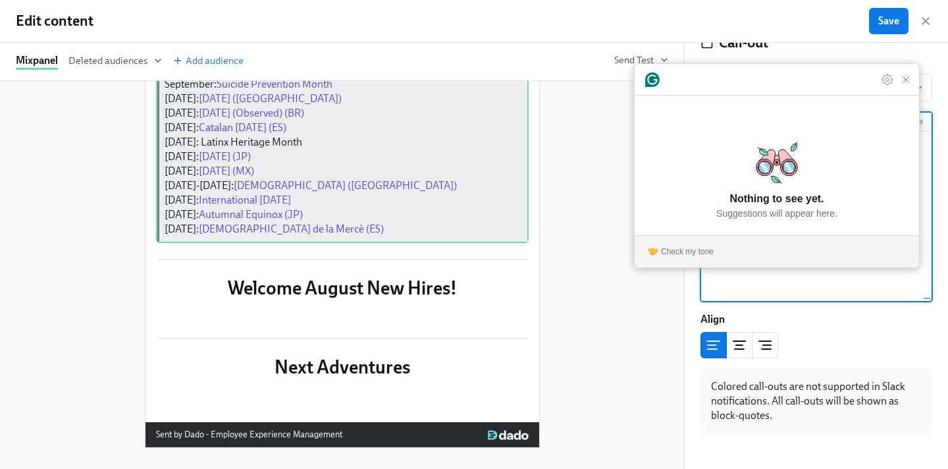
click at [854, 307] on div "[PERSON_NAME] ​ Text Variable Align Colored call-outs are not supported in Slac…" at bounding box center [816, 253] width 232 height 359
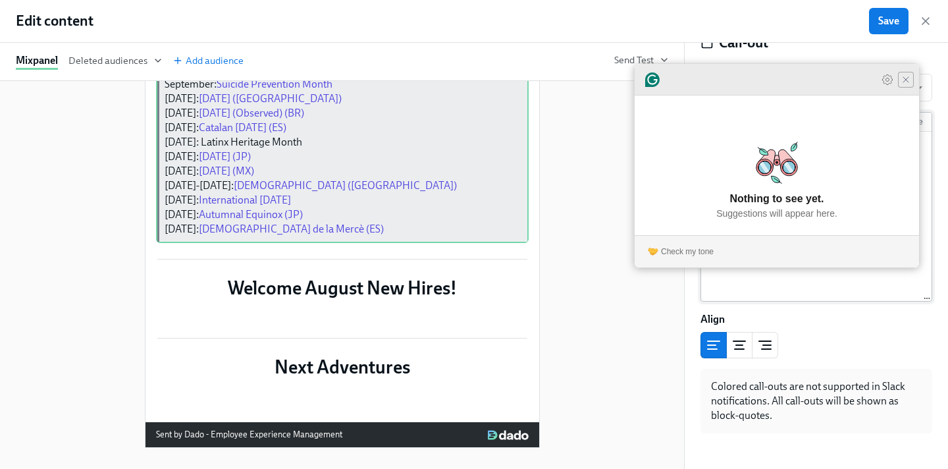
click at [905, 85] on icon "Close Grammarly Assistant" at bounding box center [906, 79] width 11 height 11
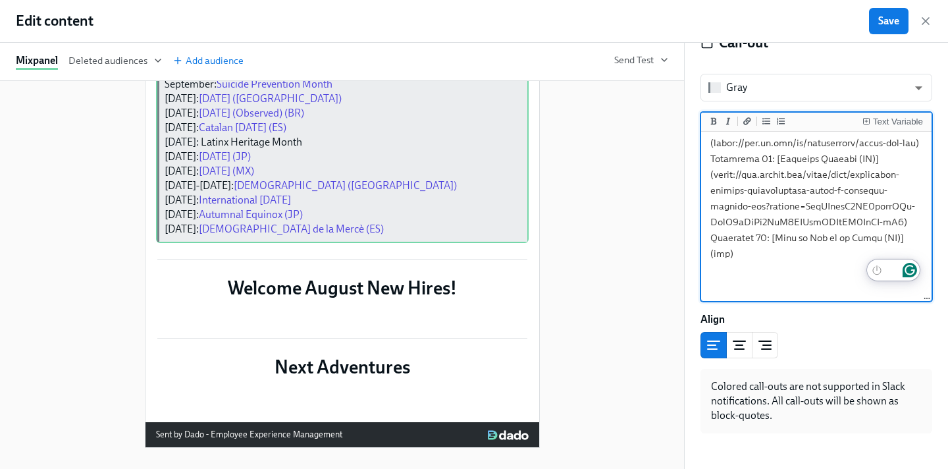
paste textarea "[URL][DOMAIN_NAME]"
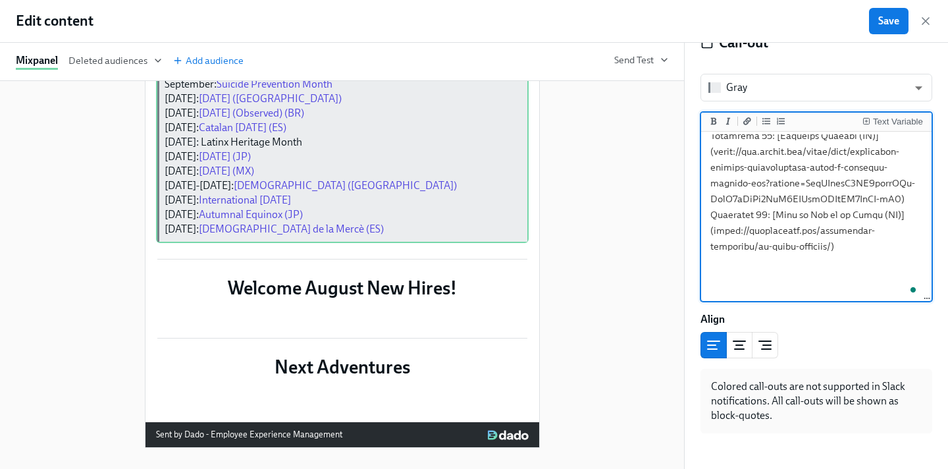
type textarea "[Cultural Observances]([URL][DOMAIN_NAME]) | [Benefits]([URL][DOMAIN_NAME]) | […"
click at [893, 31] on button "Save" at bounding box center [889, 21] width 40 height 26
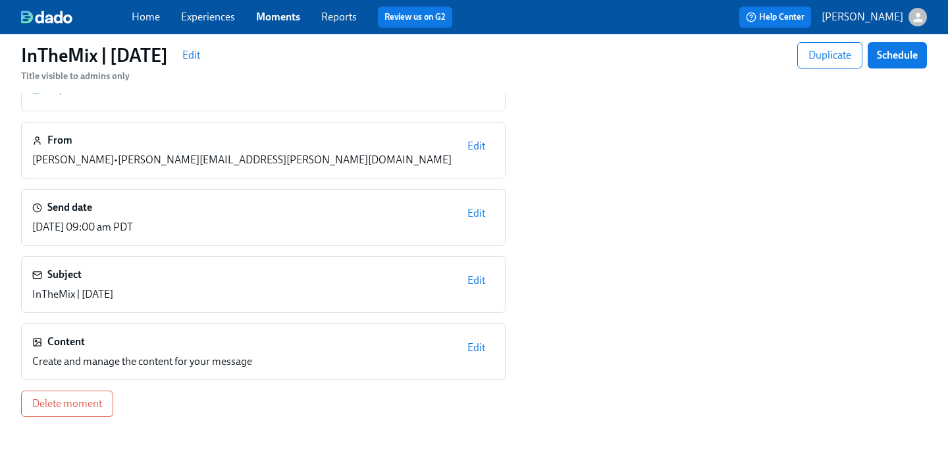
scroll to position [116, 0]
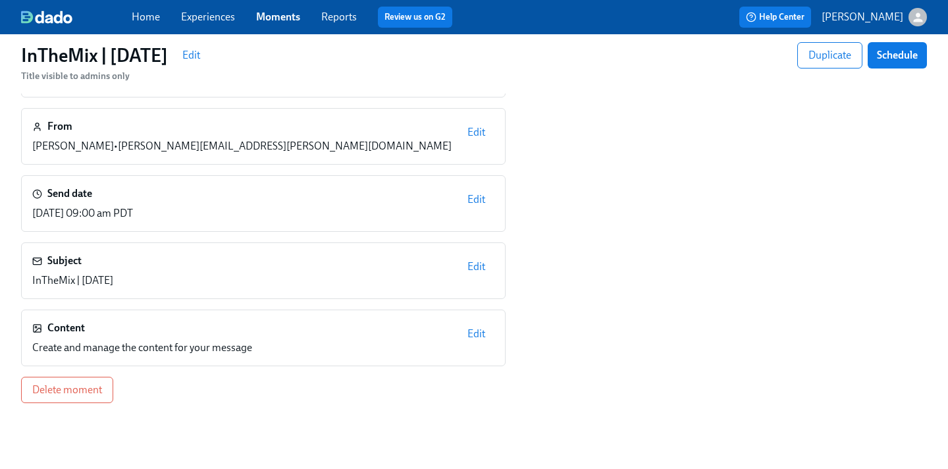
click at [467, 264] on span "Edit" at bounding box center [476, 266] width 18 height 13
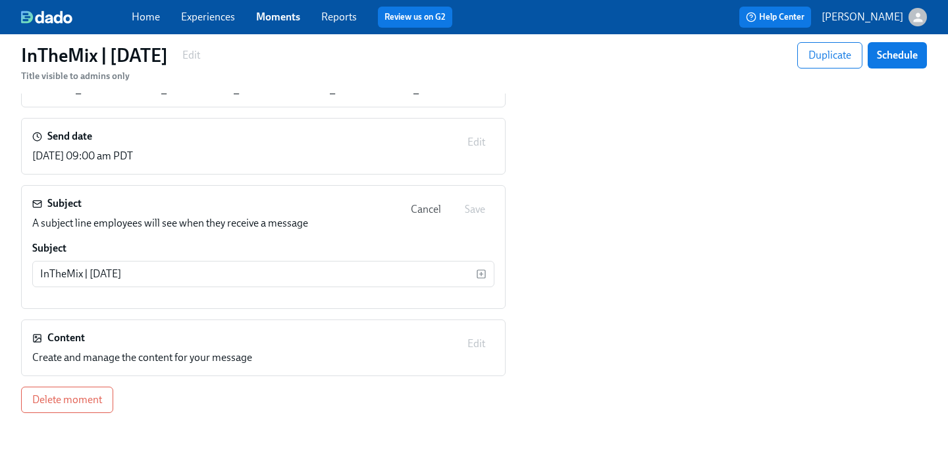
scroll to position [191, 0]
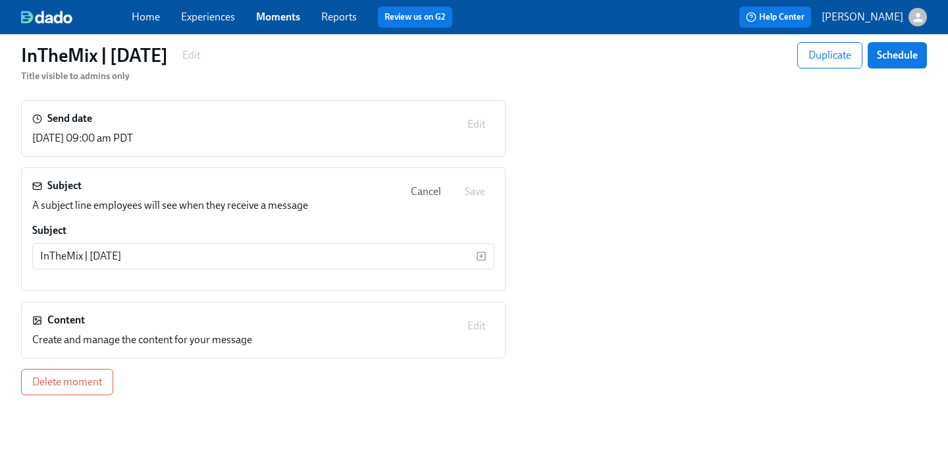
click at [420, 196] on span "Cancel" at bounding box center [426, 191] width 30 height 13
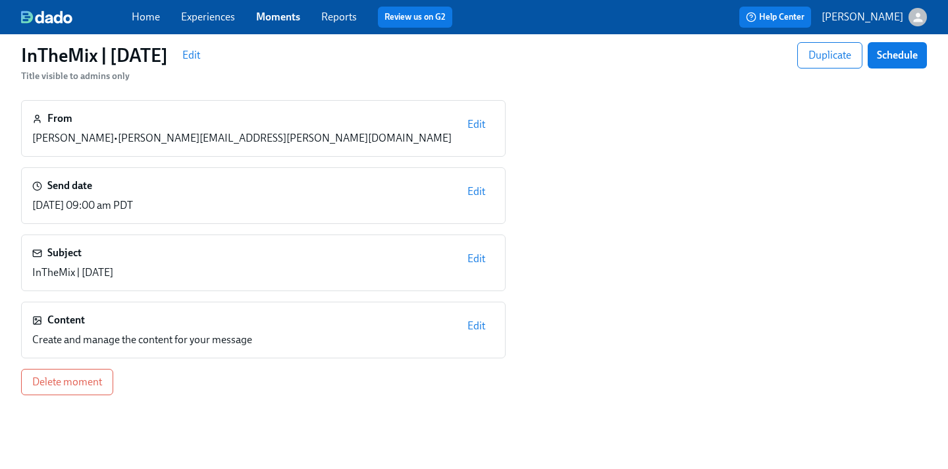
scroll to position [124, 0]
click at [469, 321] on span "Edit" at bounding box center [476, 325] width 18 height 13
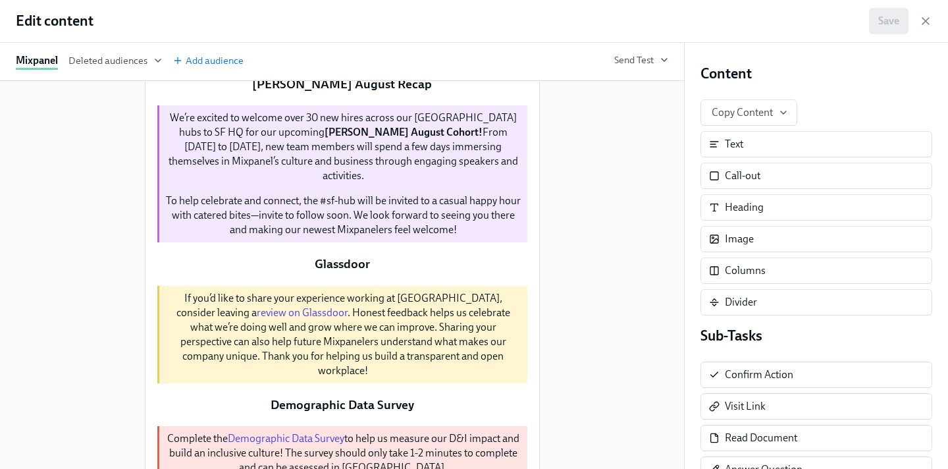
scroll to position [0, 0]
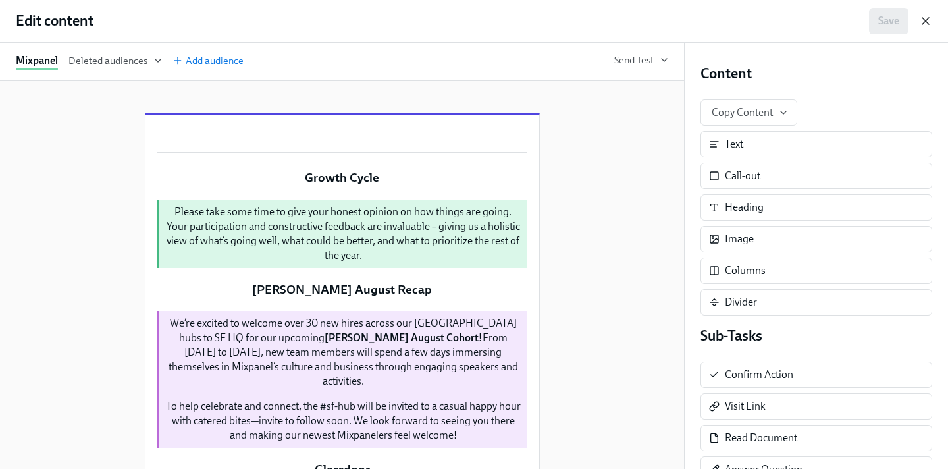
click at [929, 22] on icon "button" at bounding box center [925, 20] width 13 height 13
